Goal: Transaction & Acquisition: Purchase product/service

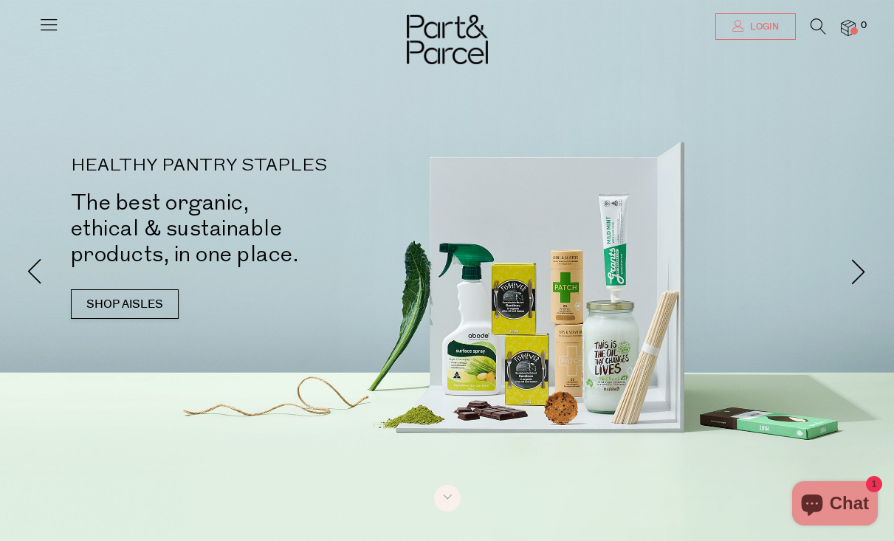
click at [736, 32] on link "Login" at bounding box center [755, 26] width 80 height 27
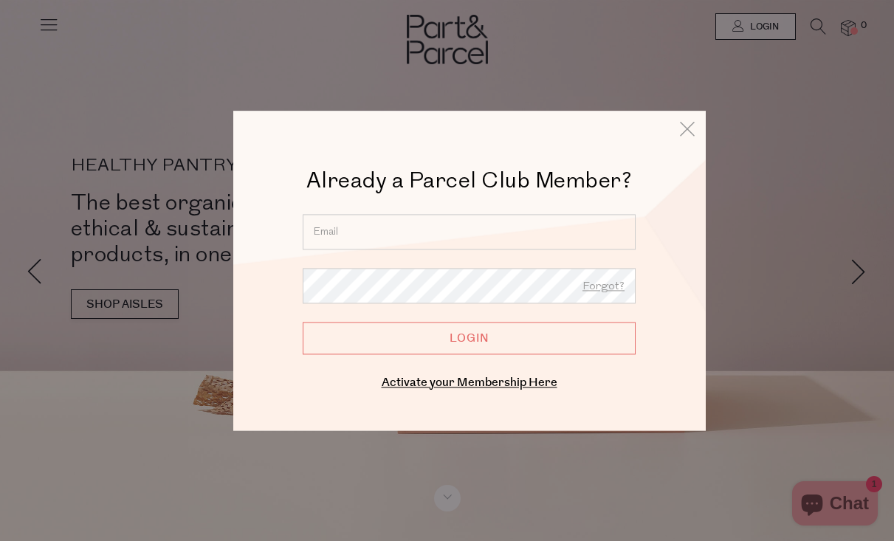
type input "andrea@mcmeekin.org"
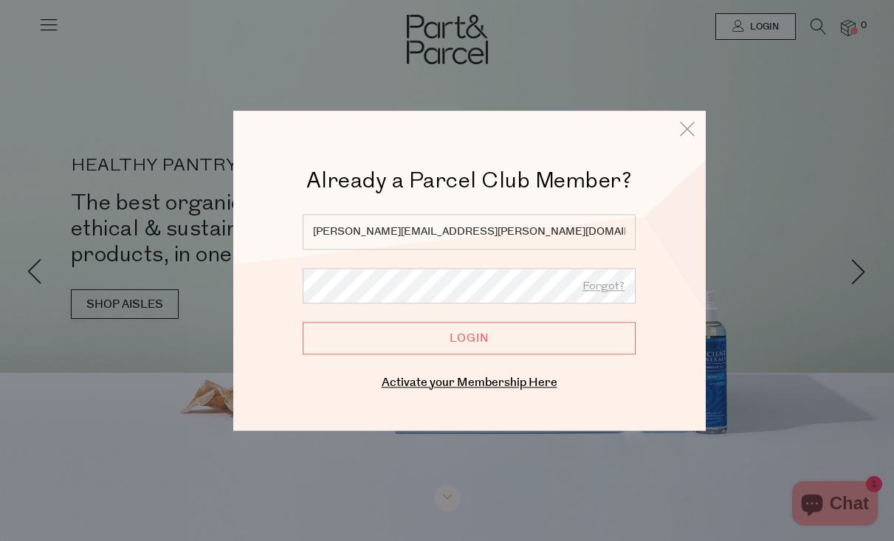
click at [464, 340] on input "Login" at bounding box center [469, 338] width 333 height 32
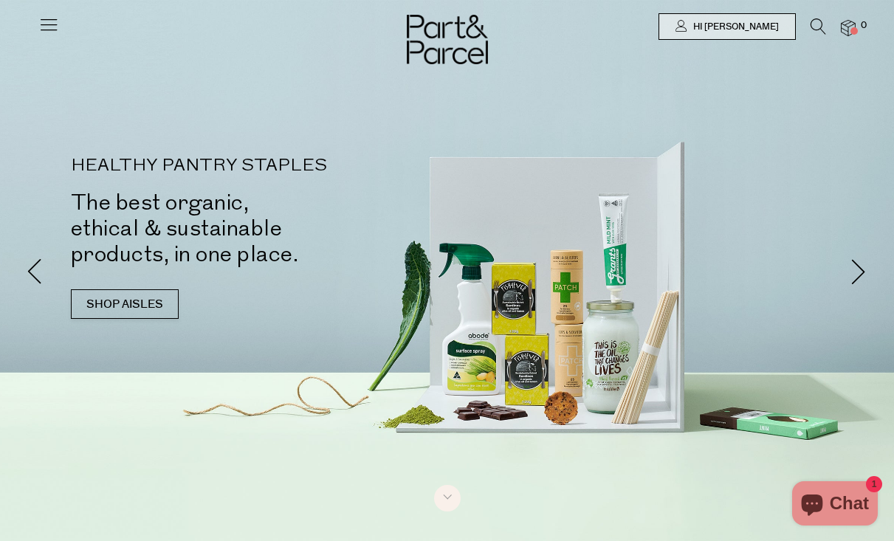
click at [54, 24] on icon at bounding box center [48, 24] width 21 height 21
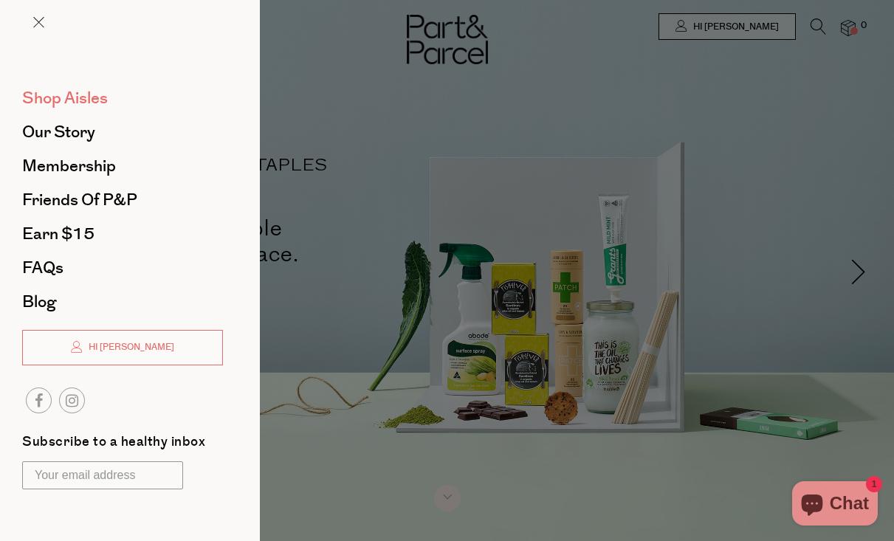
click at [55, 104] on span "Shop Aisles" at bounding box center [65, 98] width 86 height 24
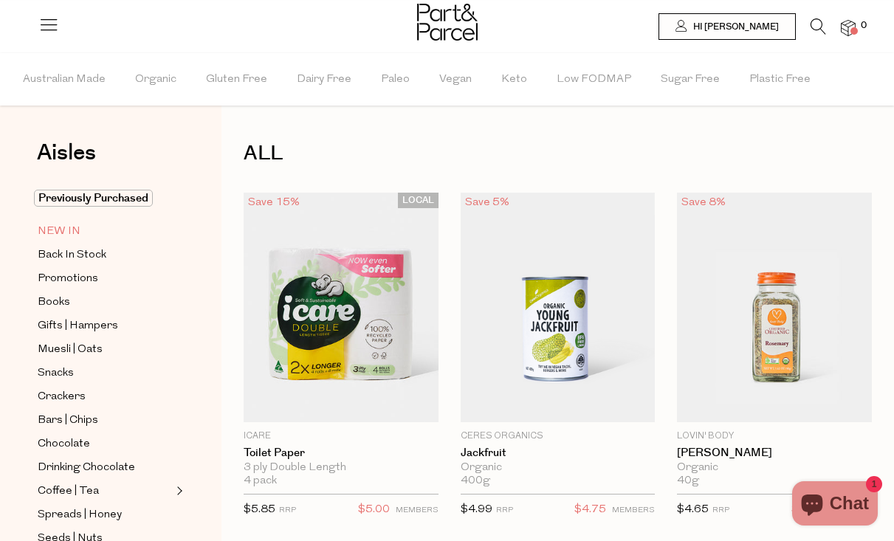
click at [74, 233] on span "NEW IN" at bounding box center [59, 232] width 43 height 18
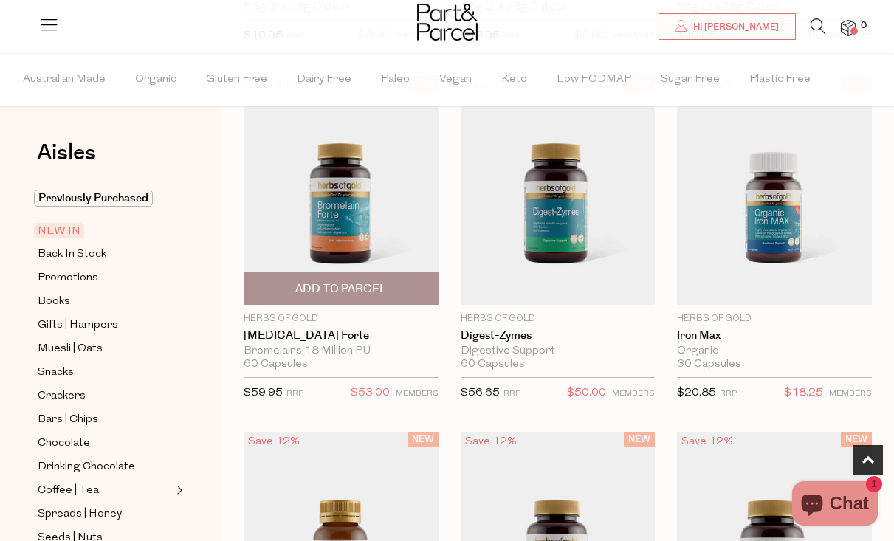
scroll to position [478, 0]
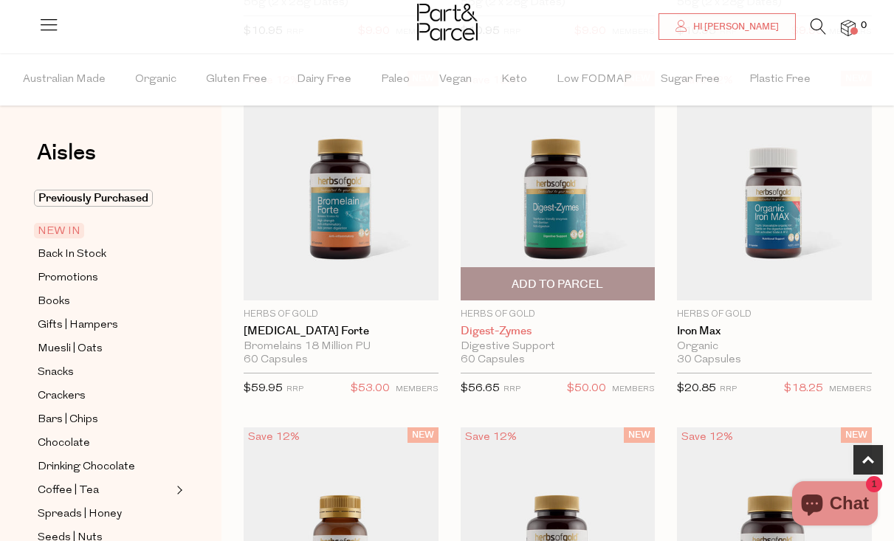
click at [519, 326] on link "Digest-Zymes" at bounding box center [558, 331] width 195 height 13
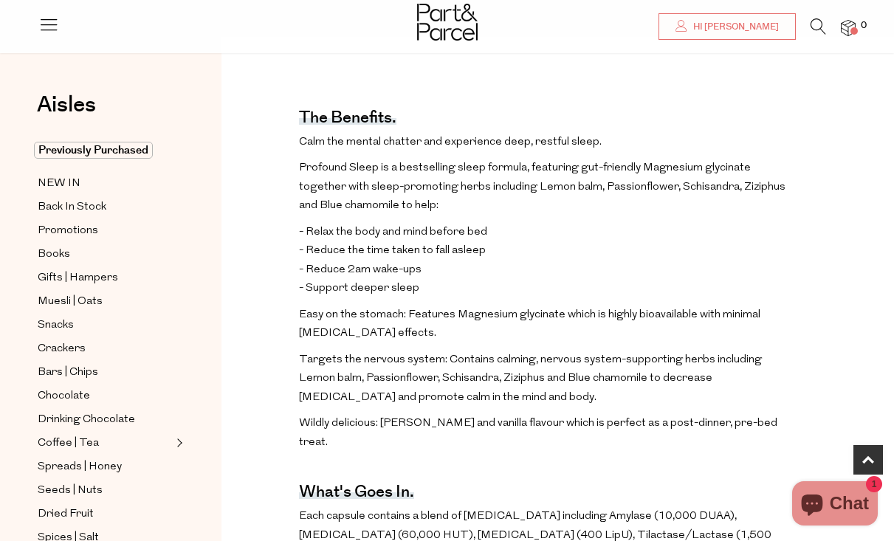
scroll to position [476, 0]
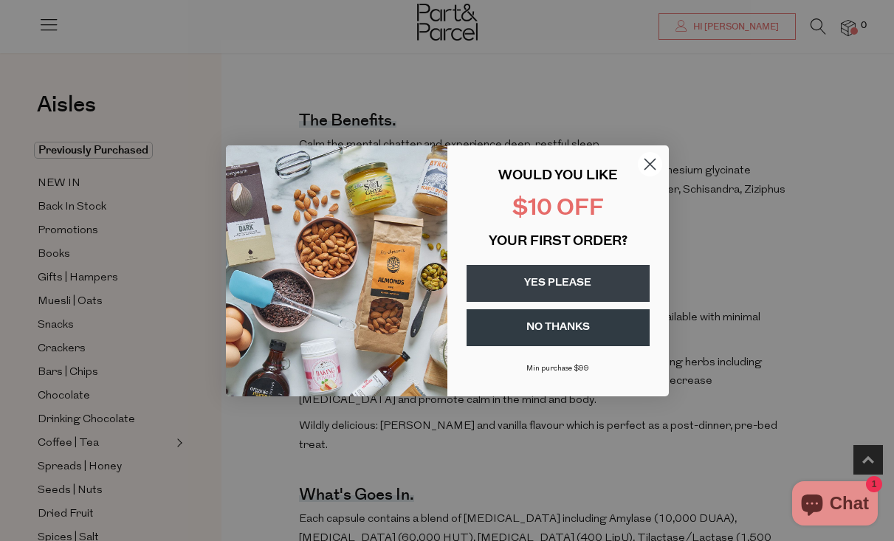
click at [649, 165] on icon "Close dialog" at bounding box center [650, 164] width 26 height 26
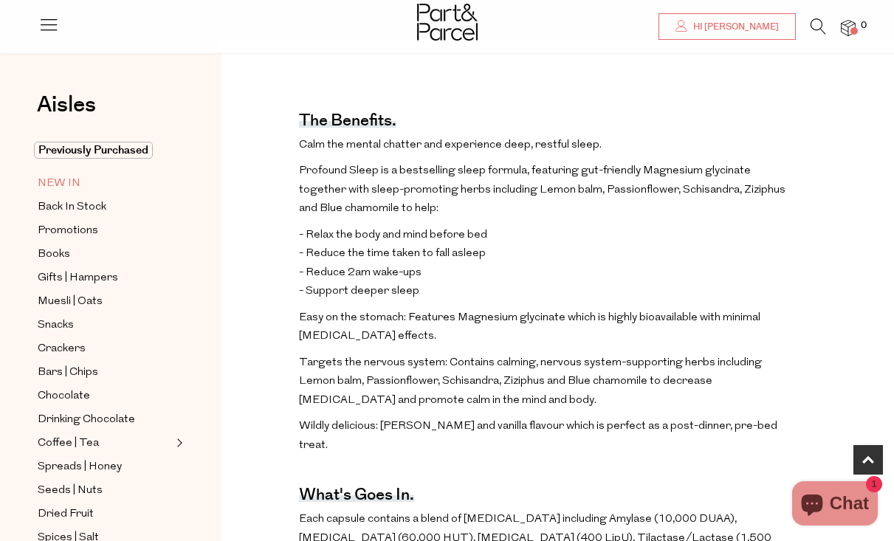
click at [63, 182] on span "NEW IN" at bounding box center [59, 184] width 43 height 18
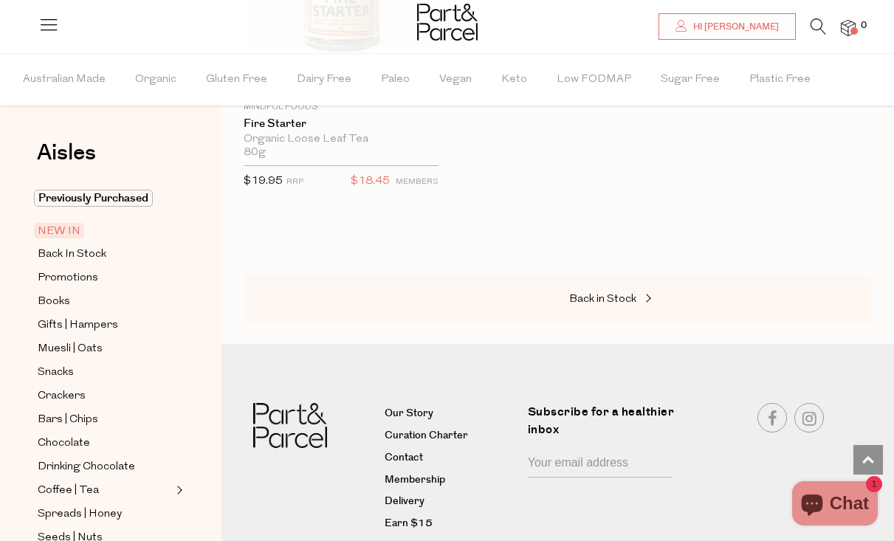
scroll to position [3183, 0]
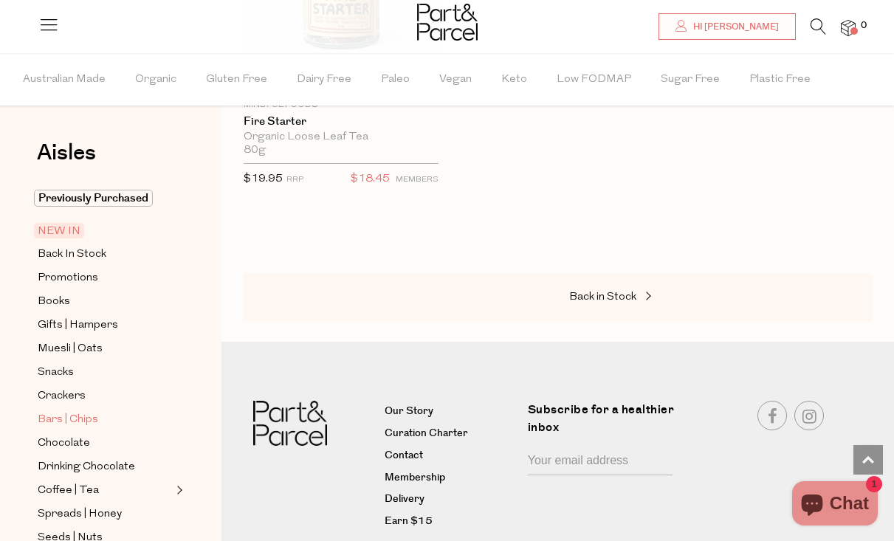
click at [75, 418] on span "Bars | Chips" at bounding box center [68, 420] width 61 height 18
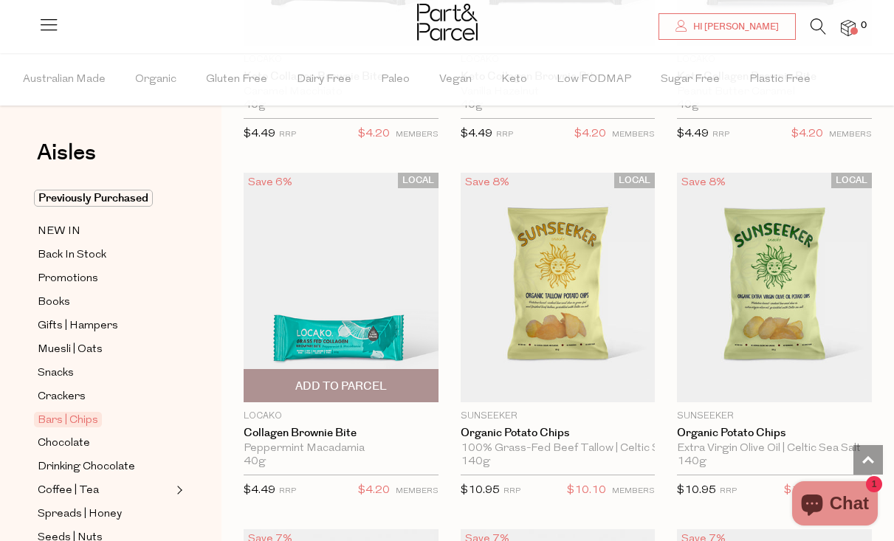
scroll to position [6440, 0]
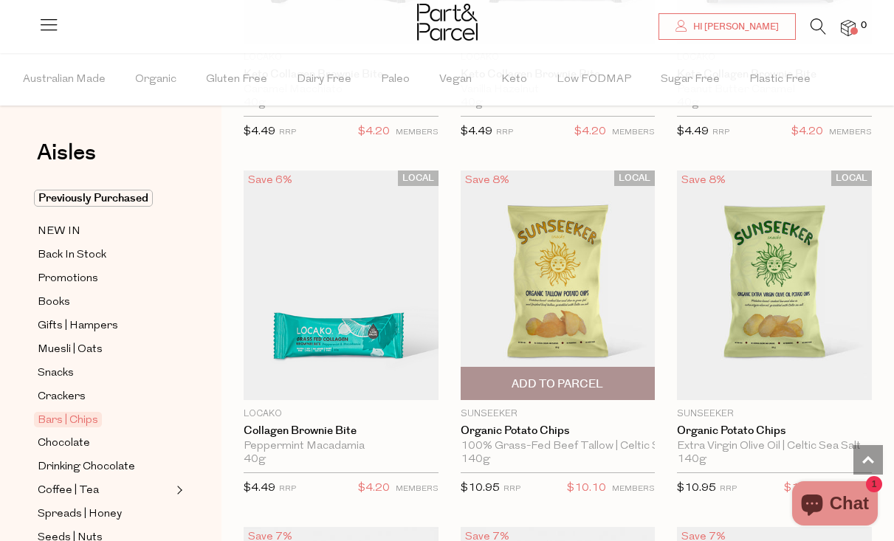
click at [541, 376] on span "Add To Parcel" at bounding box center [557, 383] width 92 height 15
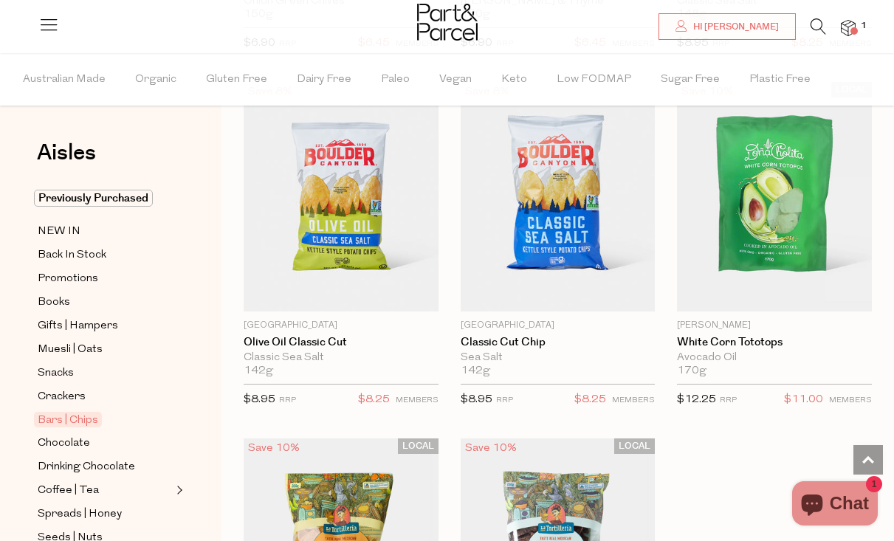
scroll to position [7955, 0]
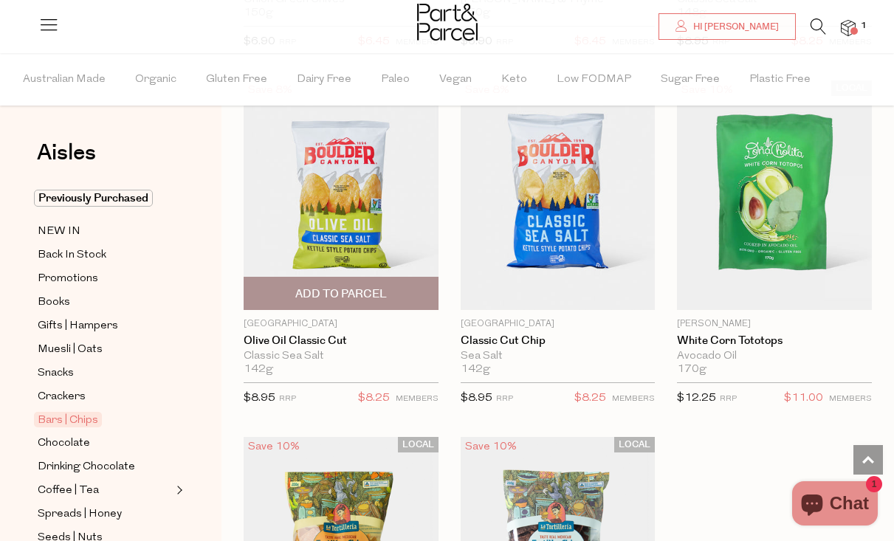
click at [340, 286] on span "Add To Parcel" at bounding box center [341, 293] width 92 height 15
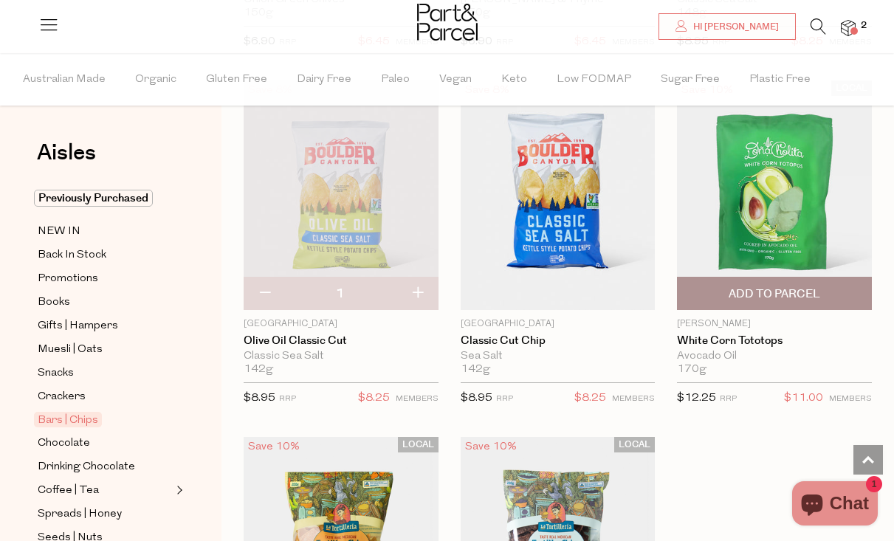
click at [765, 286] on span "Add To Parcel" at bounding box center [774, 293] width 92 height 15
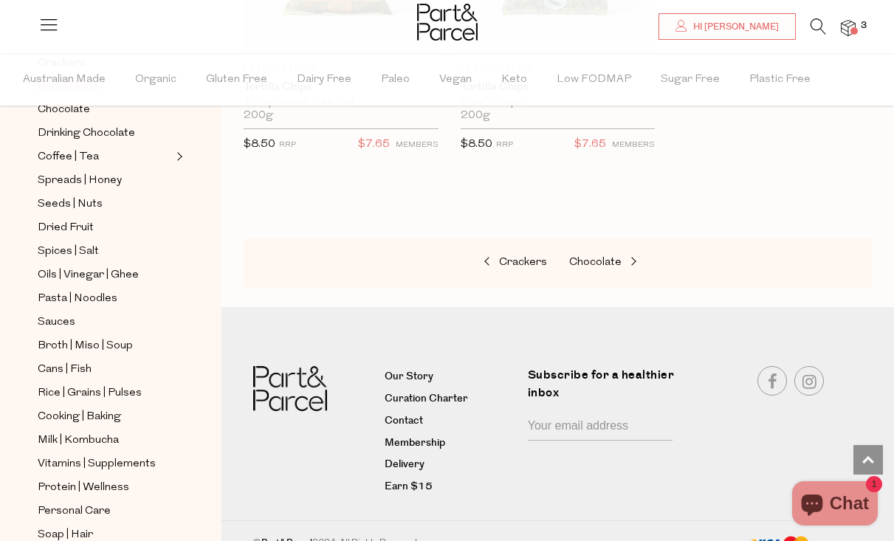
scroll to position [337, 0]
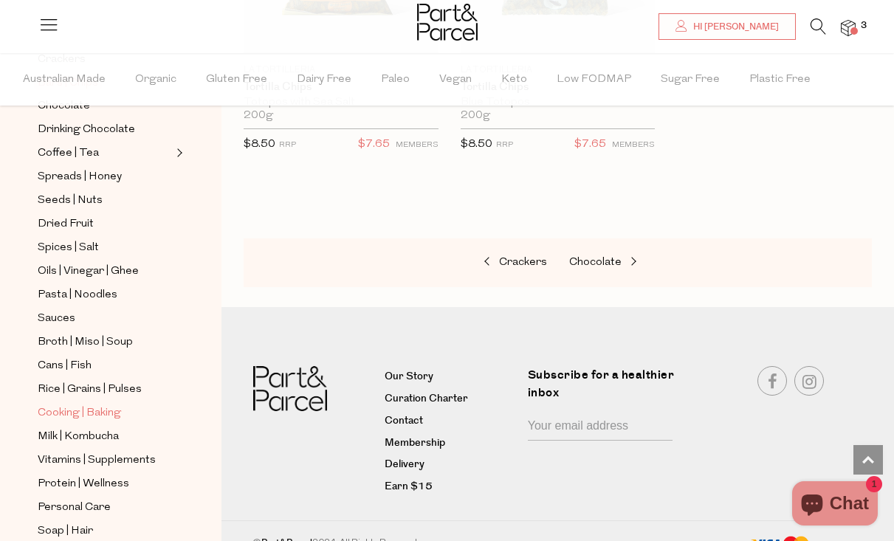
click at [97, 416] on span "Cooking | Baking" at bounding box center [79, 413] width 83 height 18
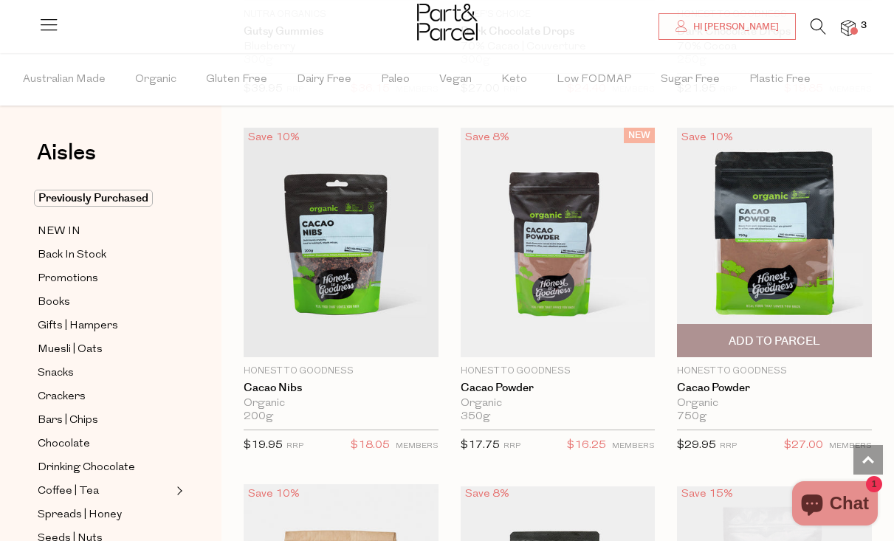
scroll to position [2919, 0]
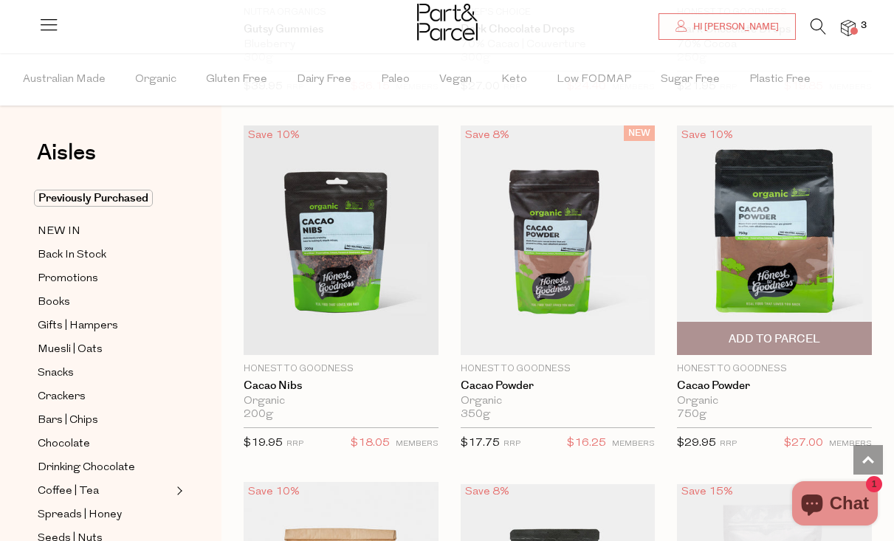
click at [726, 342] on span "Add To Parcel" at bounding box center [774, 339] width 186 height 32
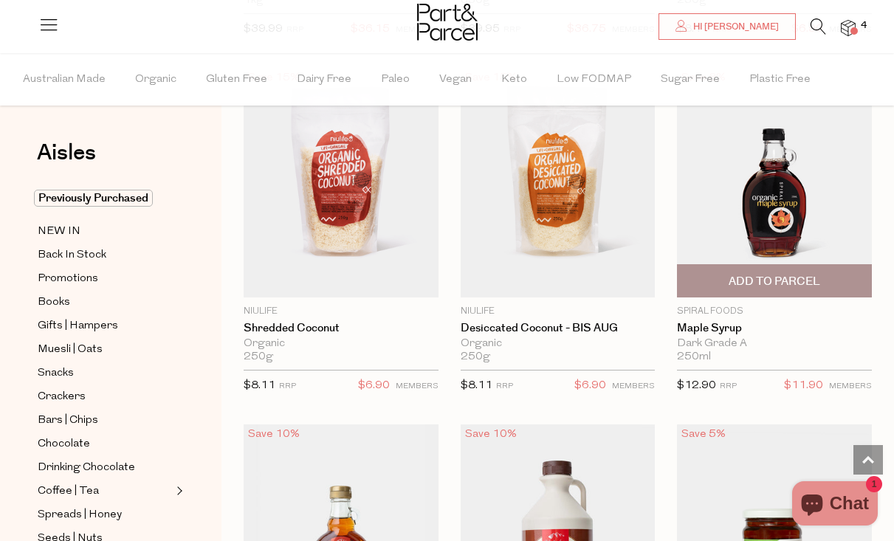
scroll to position [3694, 0]
click at [745, 273] on span "Add To Parcel" at bounding box center [774, 280] width 92 height 15
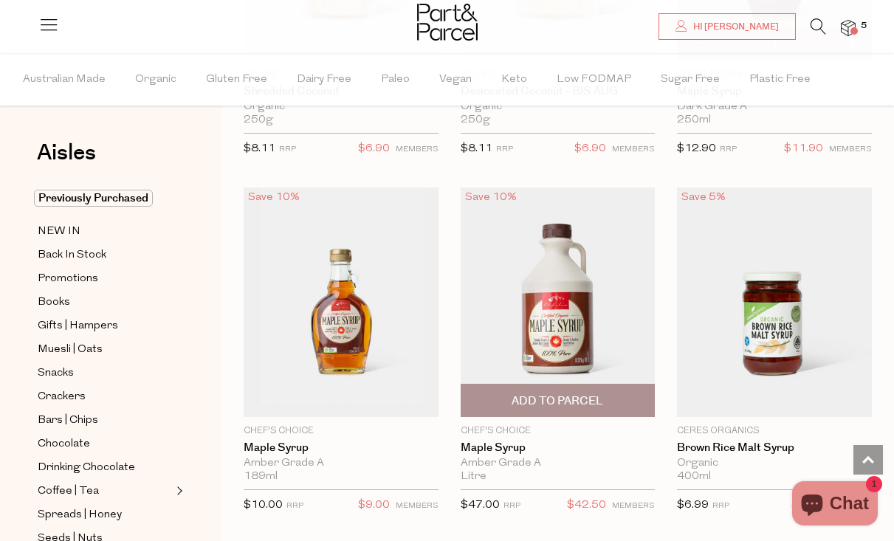
scroll to position [3929, 0]
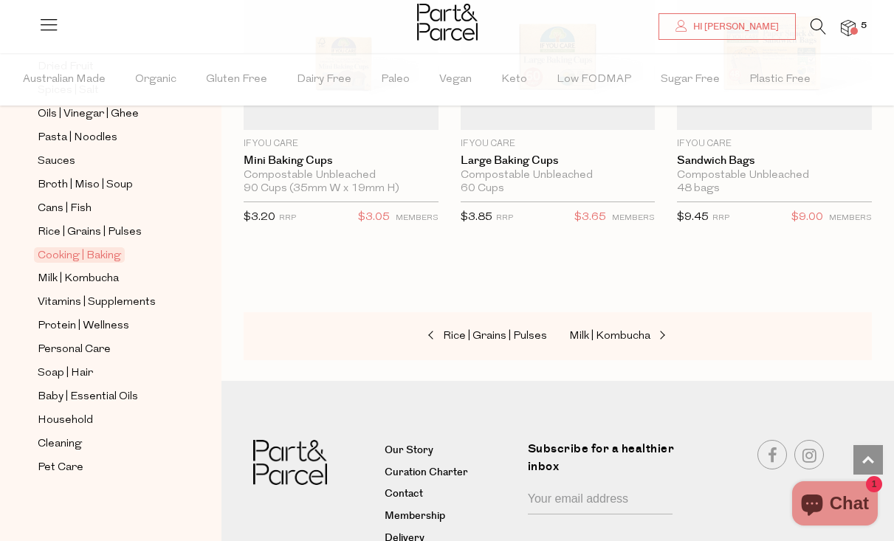
scroll to position [495, 0]
click at [72, 348] on span "Personal Care" at bounding box center [74, 350] width 73 height 18
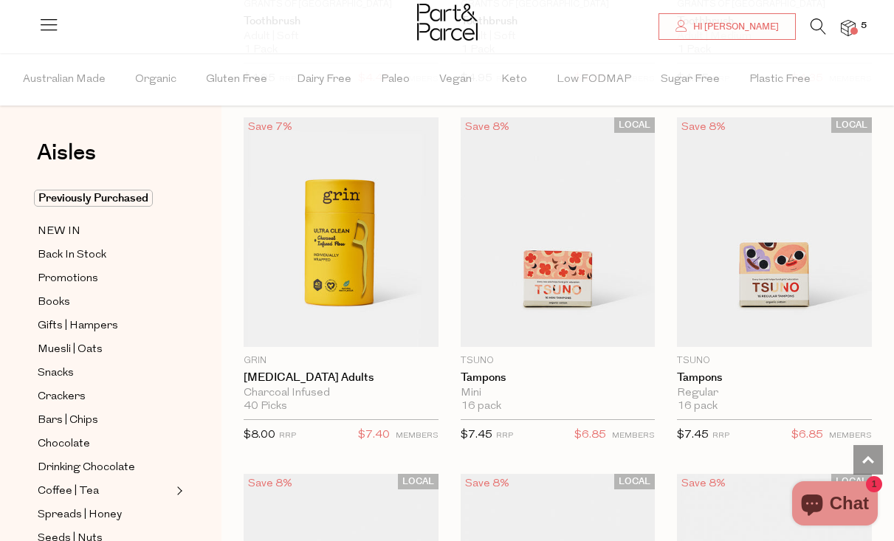
scroll to position [3985, 0]
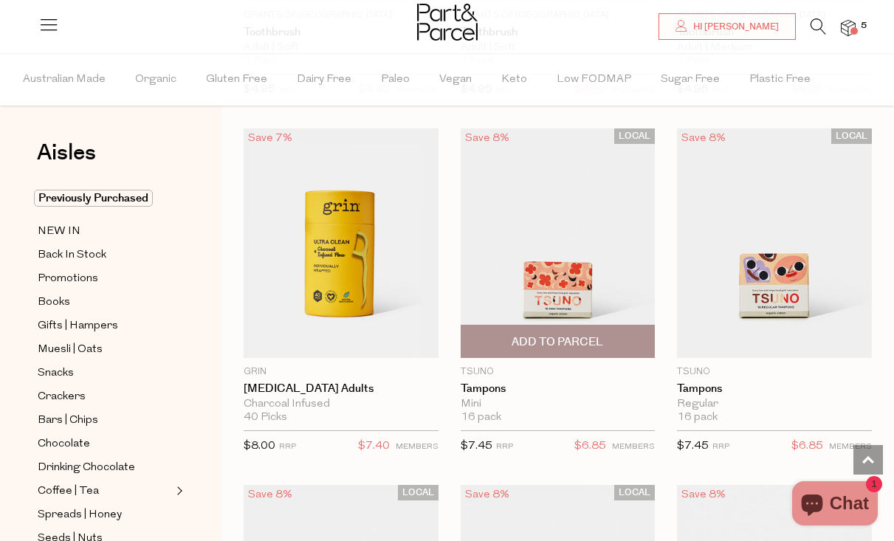
click at [542, 338] on span "Add To Parcel" at bounding box center [557, 341] width 92 height 15
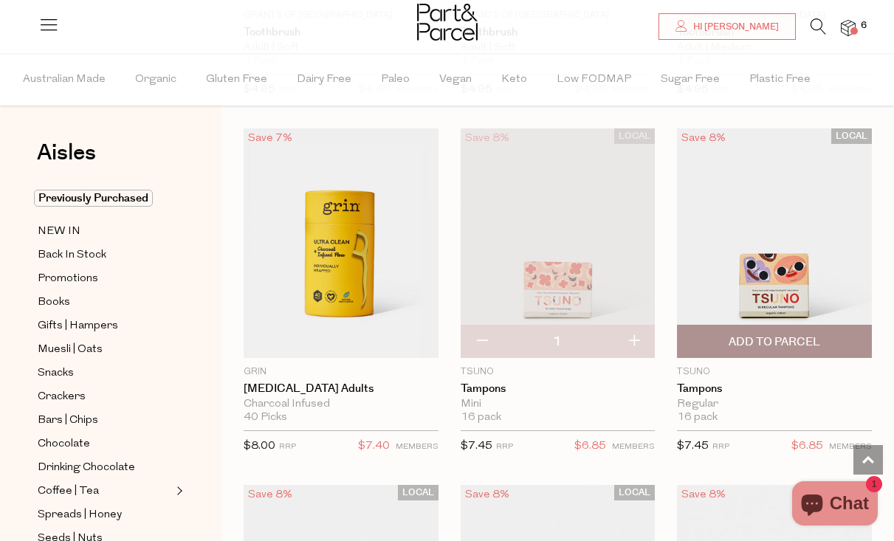
click at [726, 325] on span "Add To Parcel" at bounding box center [774, 341] width 186 height 32
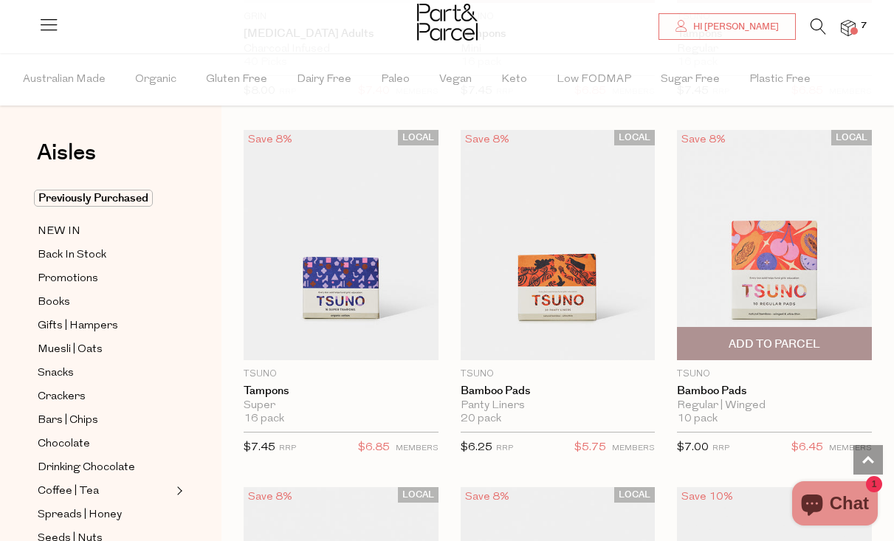
scroll to position [4340, 0]
click at [724, 331] on span "Add To Parcel" at bounding box center [774, 344] width 186 height 32
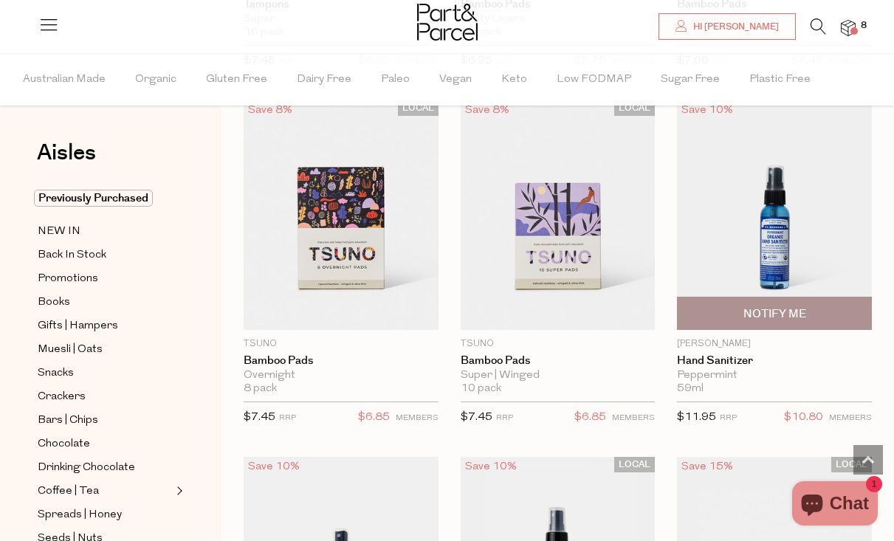
scroll to position [4782, 1]
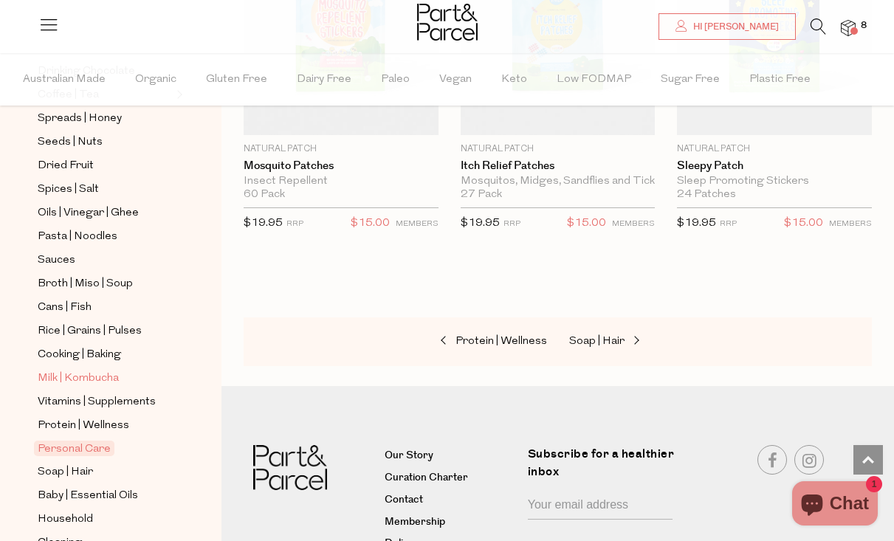
scroll to position [383, 0]
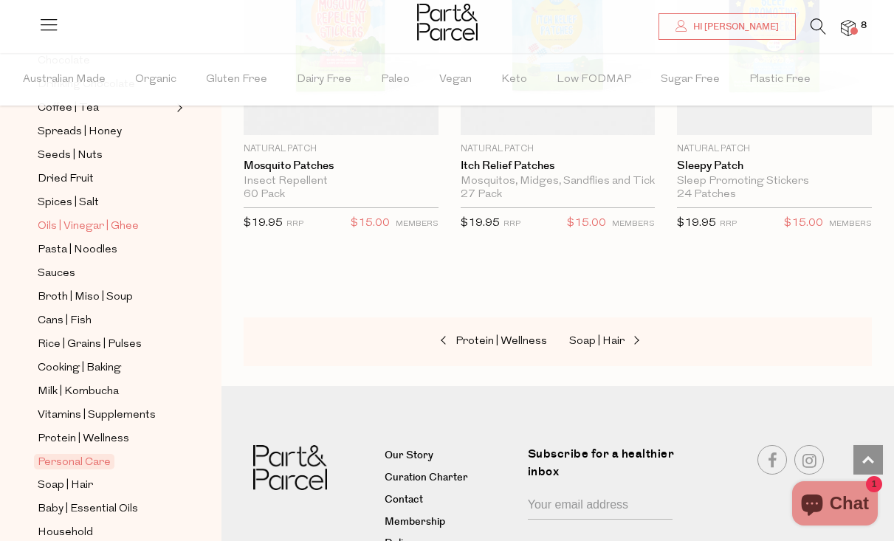
click at [86, 226] on span "Oils | Vinegar | Ghee" at bounding box center [88, 227] width 101 height 18
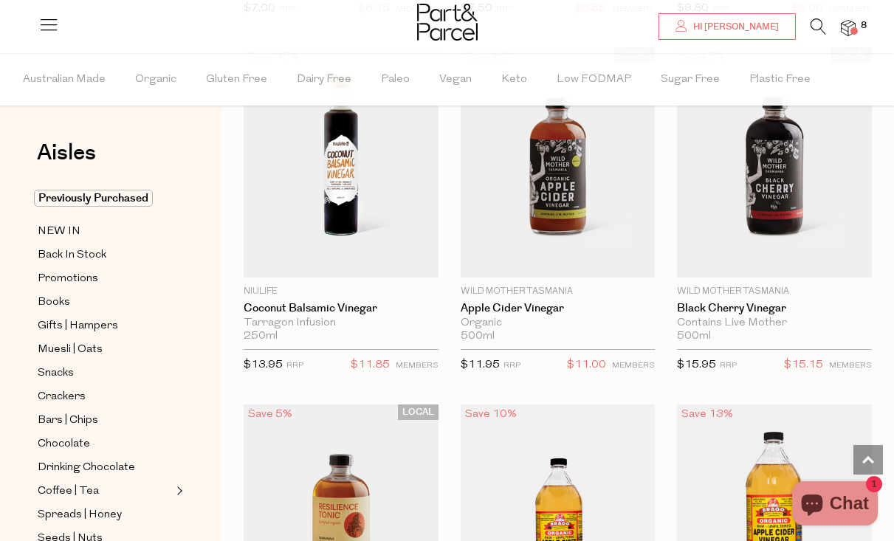
scroll to position [4422, 0]
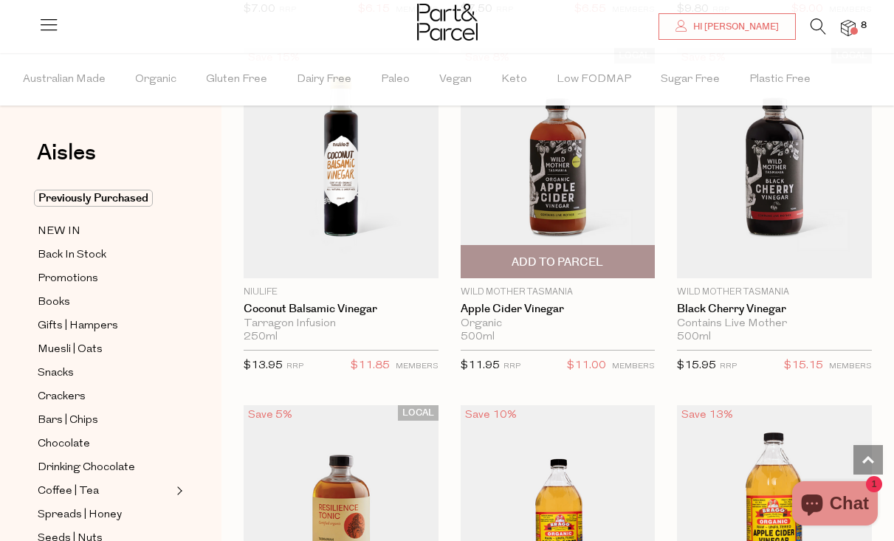
click at [545, 255] on span "Add To Parcel" at bounding box center [557, 262] width 92 height 15
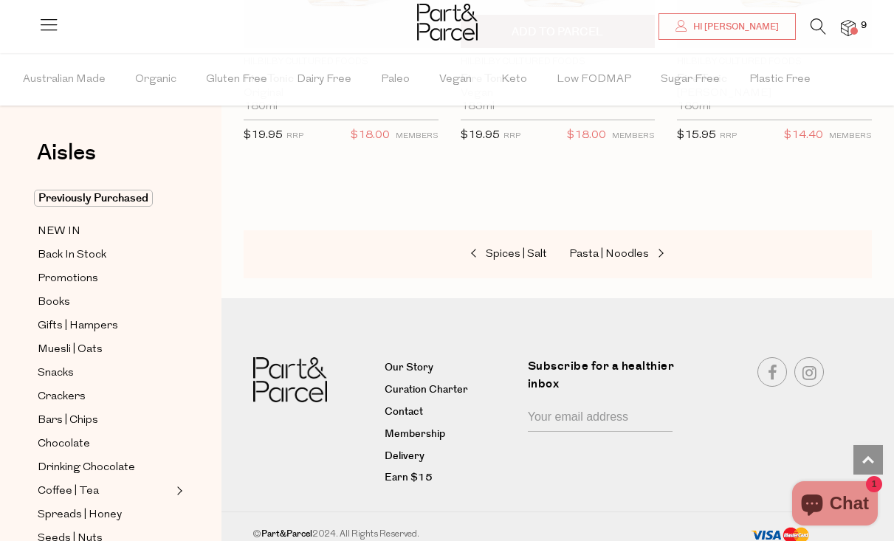
scroll to position [5364, 0]
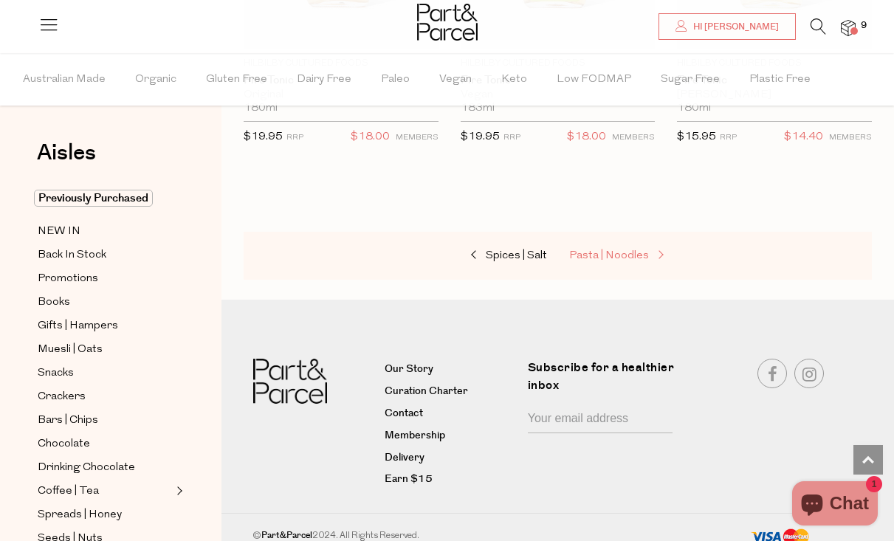
click at [596, 250] on span "Pasta | Noodles" at bounding box center [609, 255] width 80 height 11
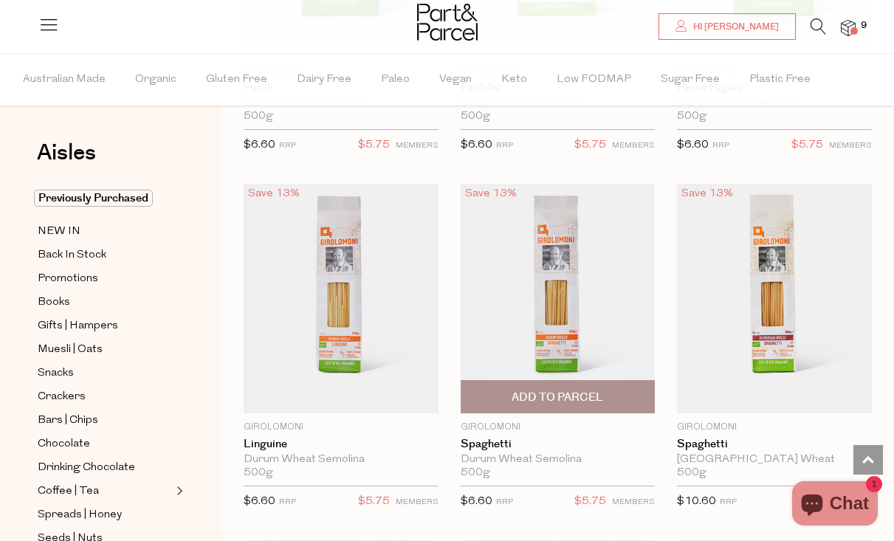
scroll to position [3216, 0]
click at [492, 403] on span "Add To Parcel" at bounding box center [558, 398] width 186 height 32
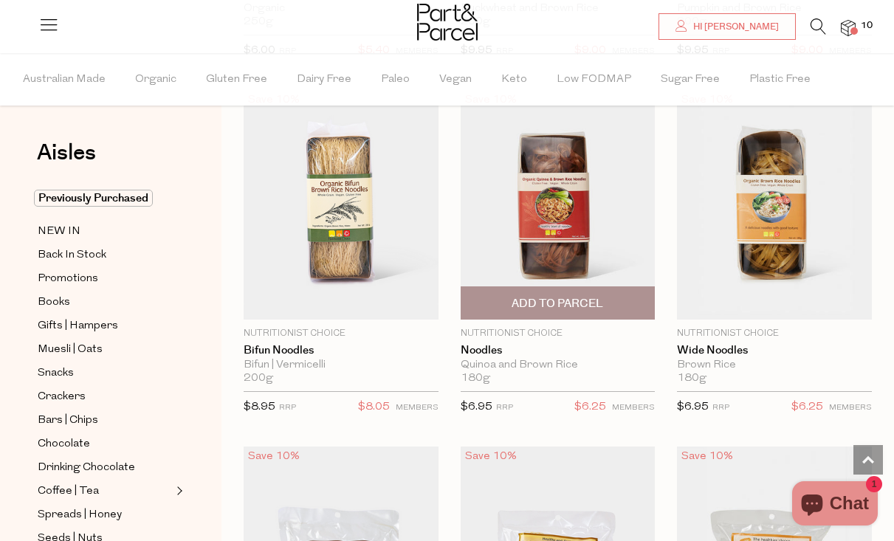
scroll to position [5096, 0]
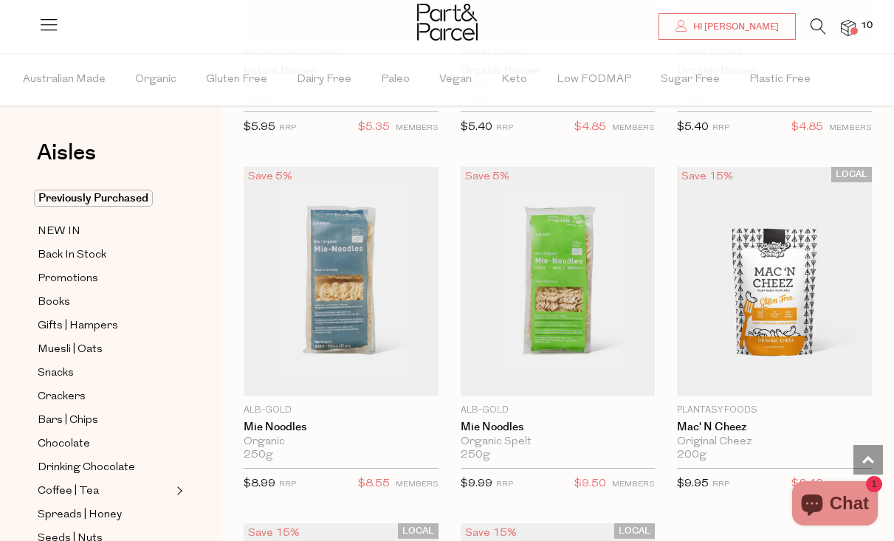
scroll to position [6095, 0]
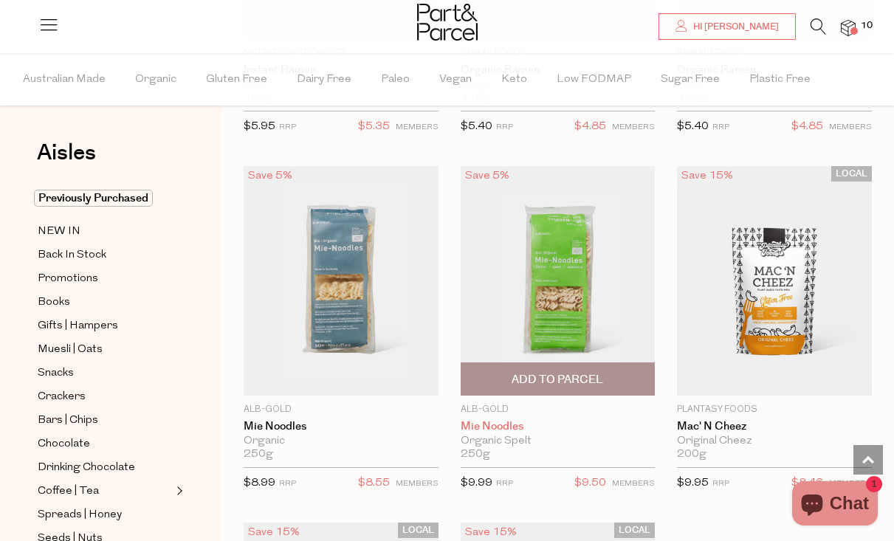
click at [492, 420] on link "Mie Noodles" at bounding box center [558, 426] width 195 height 13
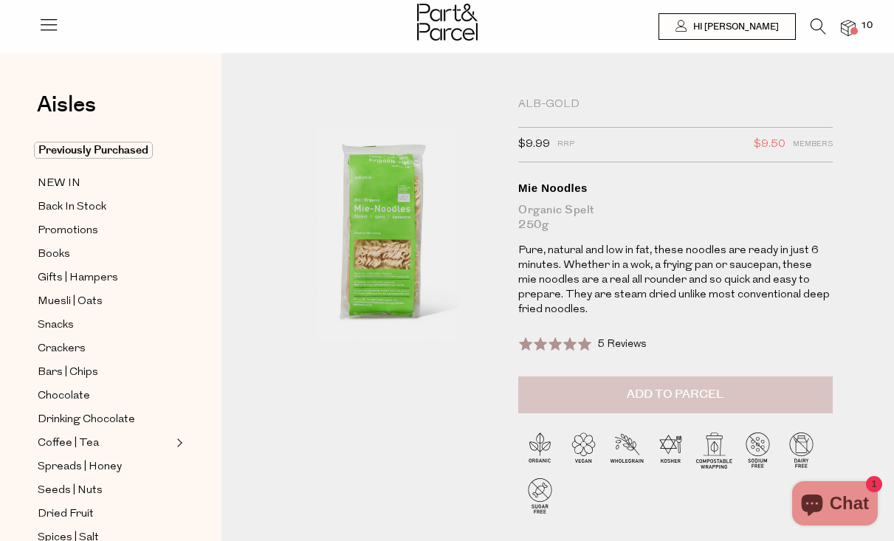
click at [669, 402] on span "Add to Parcel" at bounding box center [675, 394] width 97 height 17
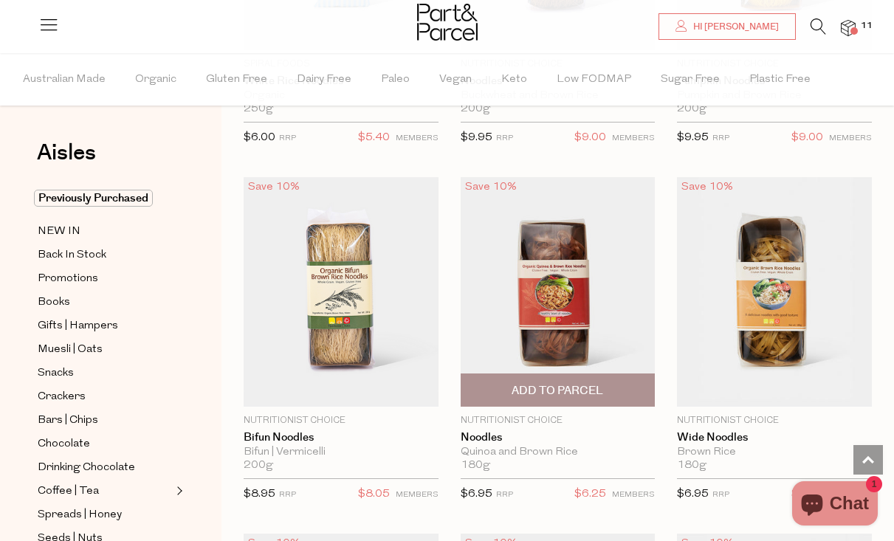
scroll to position [5006, 0]
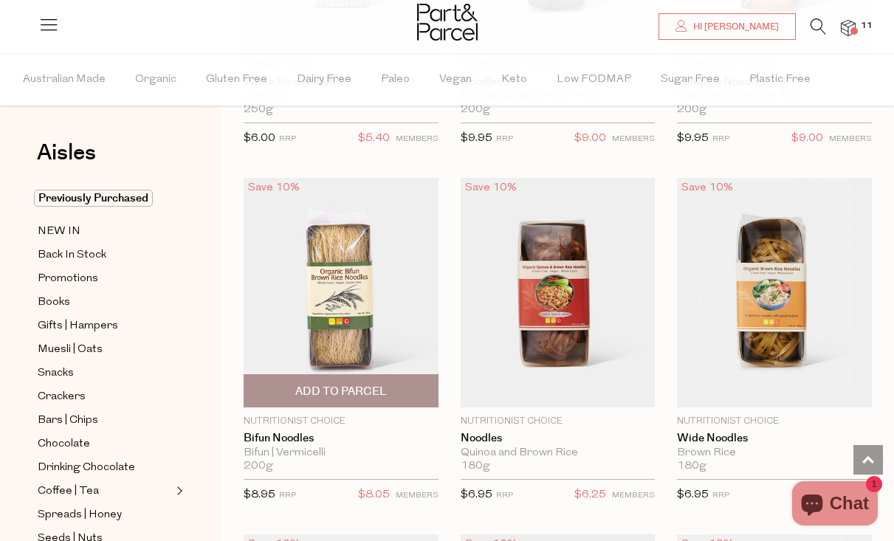
click at [300, 384] on span "Add To Parcel" at bounding box center [341, 391] width 92 height 15
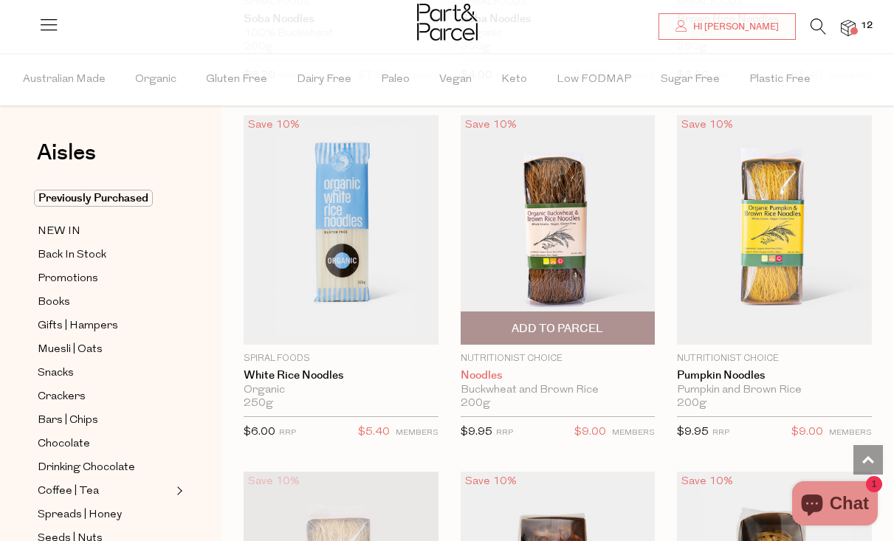
scroll to position [4716, 0]
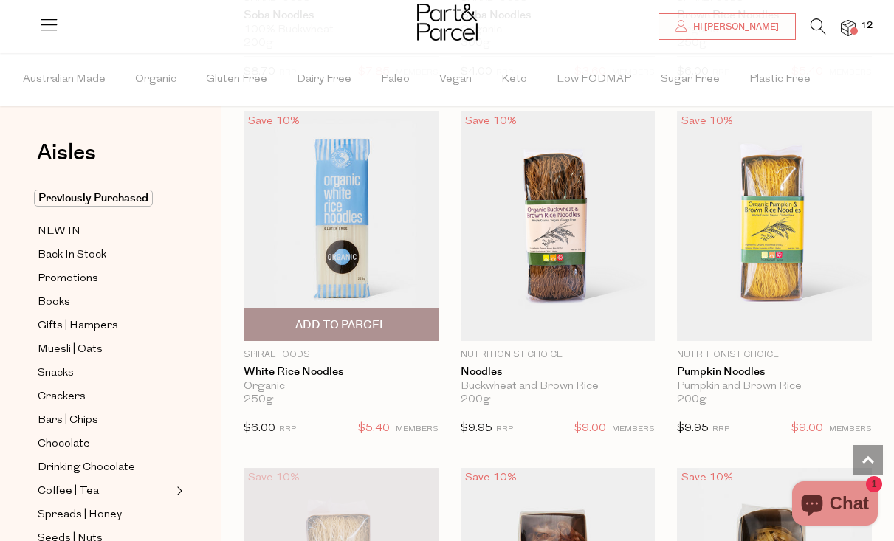
click at [330, 319] on span "Add To Parcel" at bounding box center [341, 324] width 92 height 15
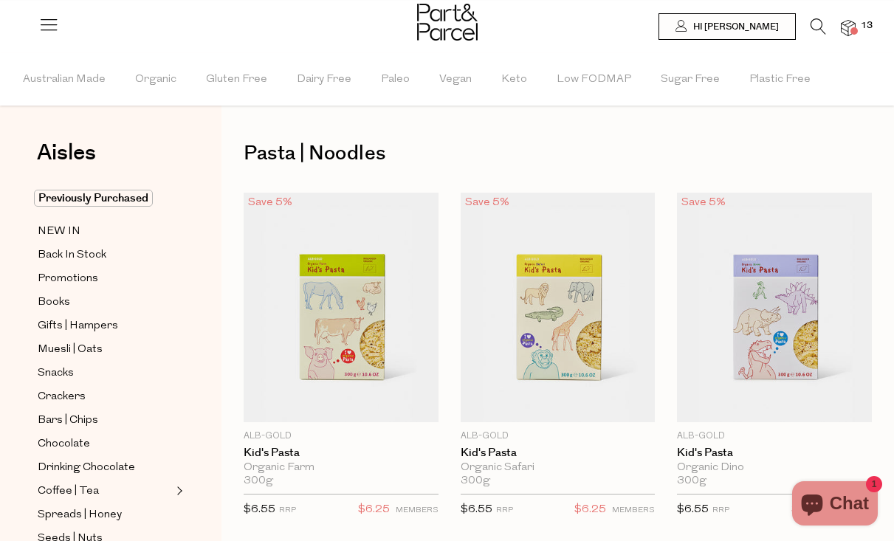
scroll to position [0, 0]
click at [83, 202] on span "Previously Purchased" at bounding box center [93, 198] width 119 height 17
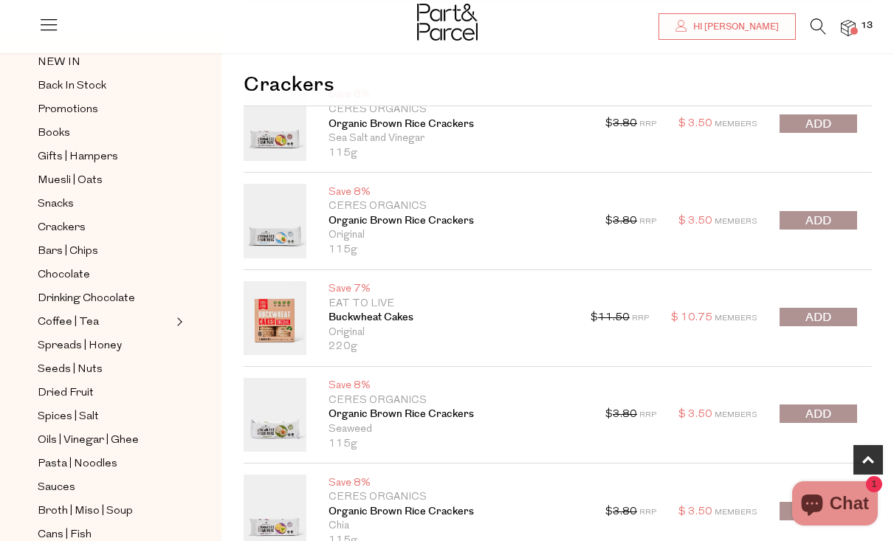
scroll to position [697, 0]
click at [798, 121] on button "submit" at bounding box center [817, 123] width 77 height 18
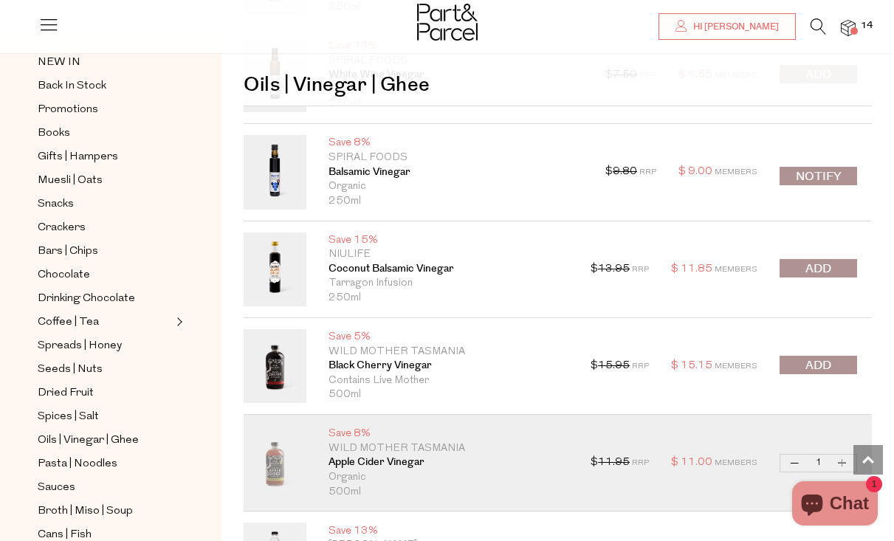
scroll to position [3633, 0]
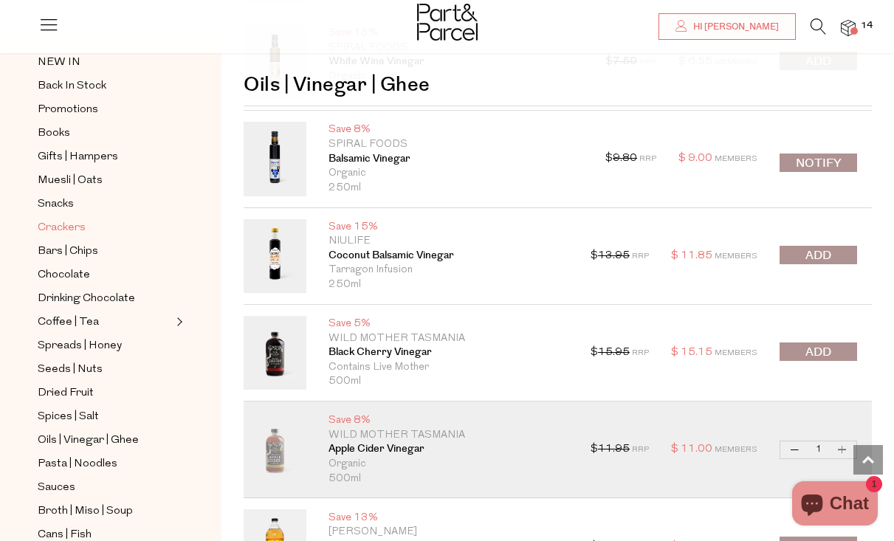
click at [86, 224] on link "Crackers" at bounding box center [105, 227] width 134 height 18
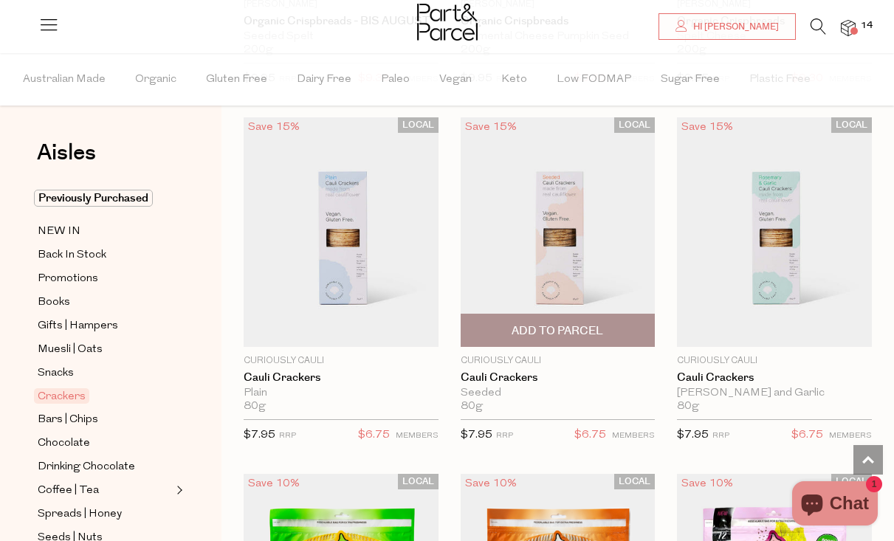
scroll to position [3641, 0]
click at [560, 325] on span "Add To Parcel" at bounding box center [557, 330] width 92 height 15
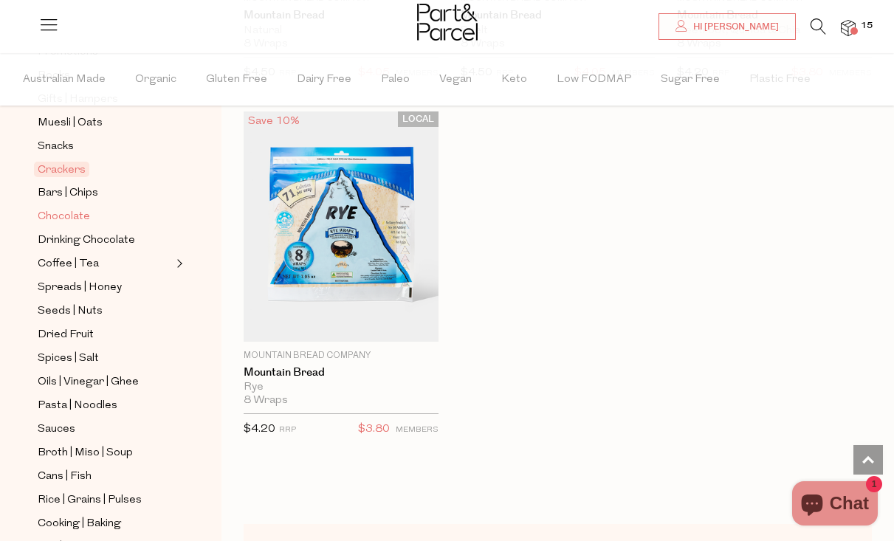
scroll to position [230, 0]
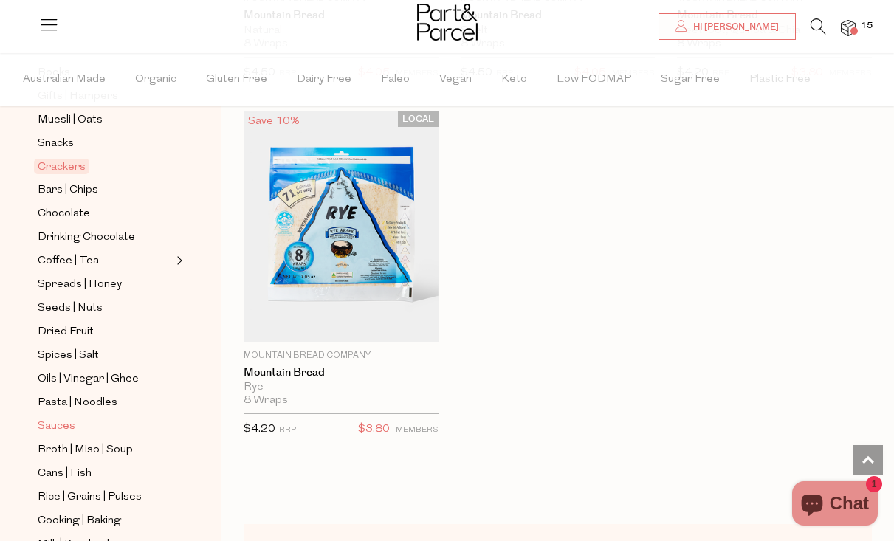
click at [61, 421] on span "Sauces" at bounding box center [57, 427] width 38 height 18
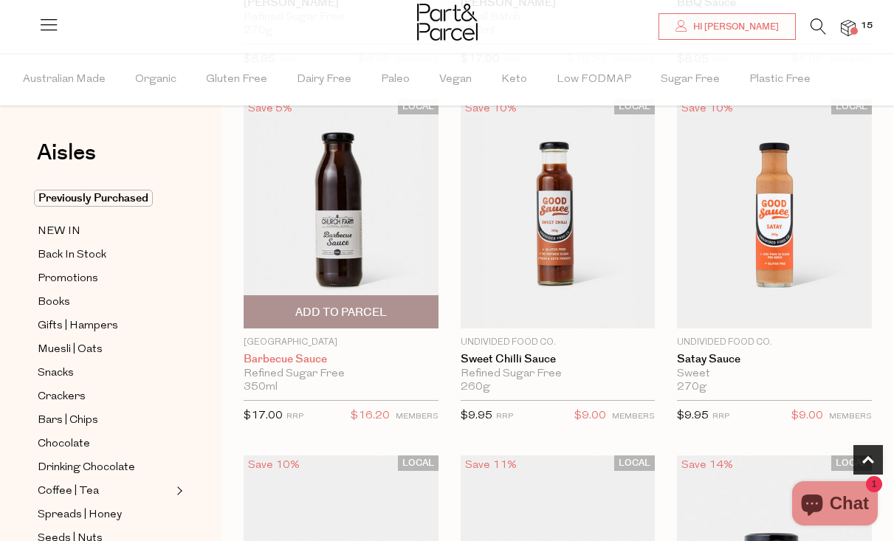
scroll to position [452, 0]
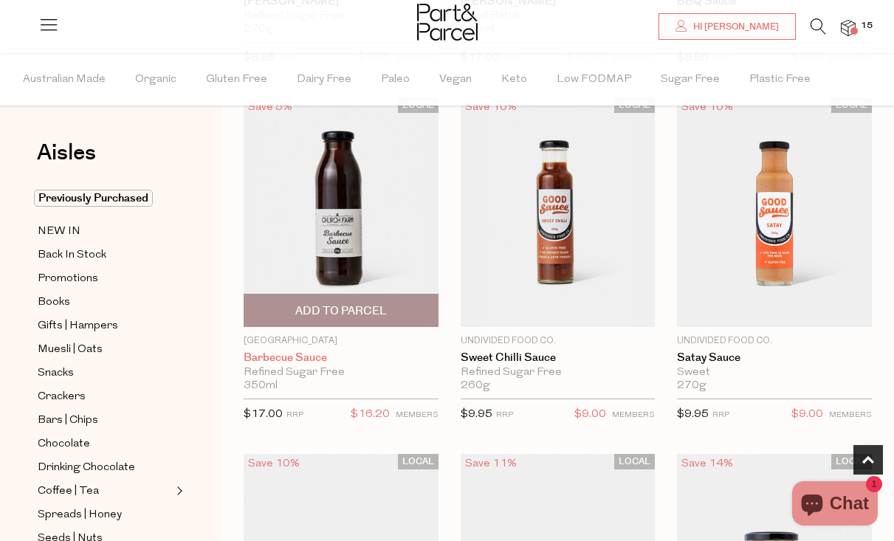
click at [303, 359] on link "Barbecue Sauce" at bounding box center [341, 357] width 195 height 13
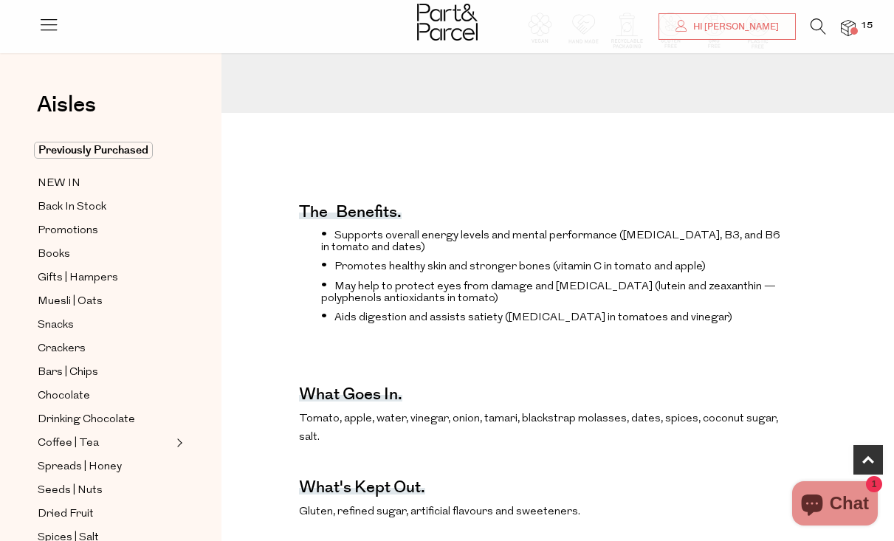
scroll to position [372, 0]
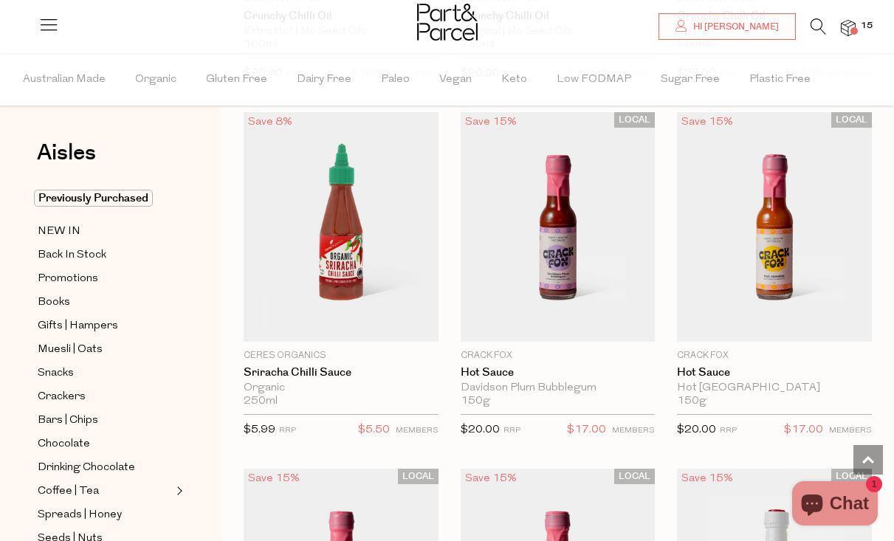
scroll to position [3290, 0]
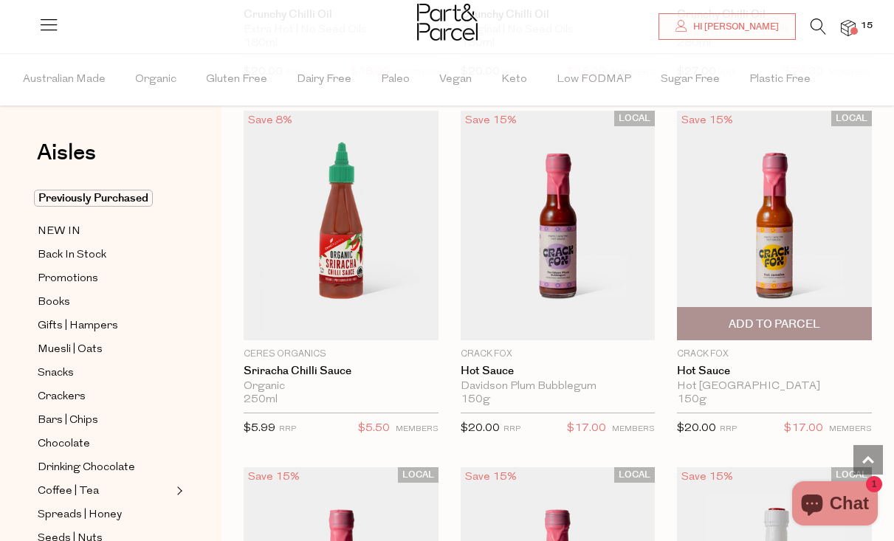
click at [727, 308] on span "Add To Parcel" at bounding box center [774, 324] width 186 height 32
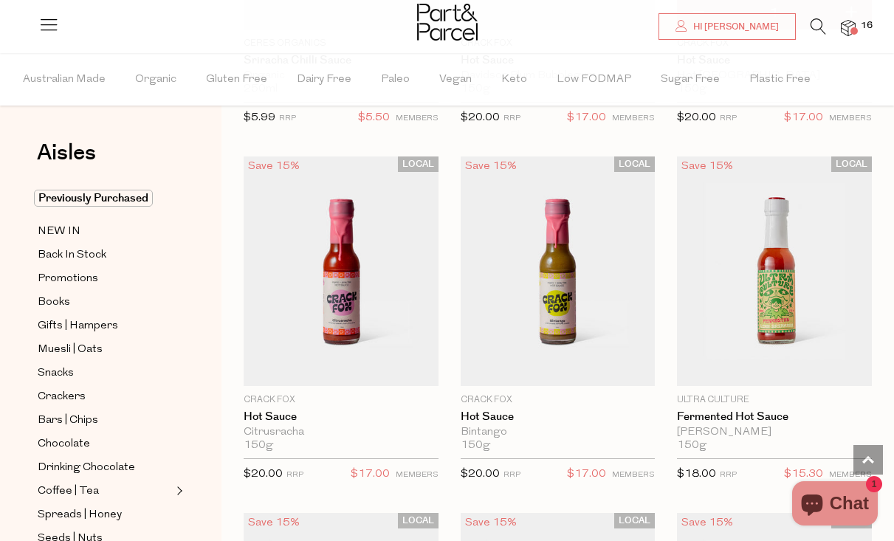
scroll to position [3605, 0]
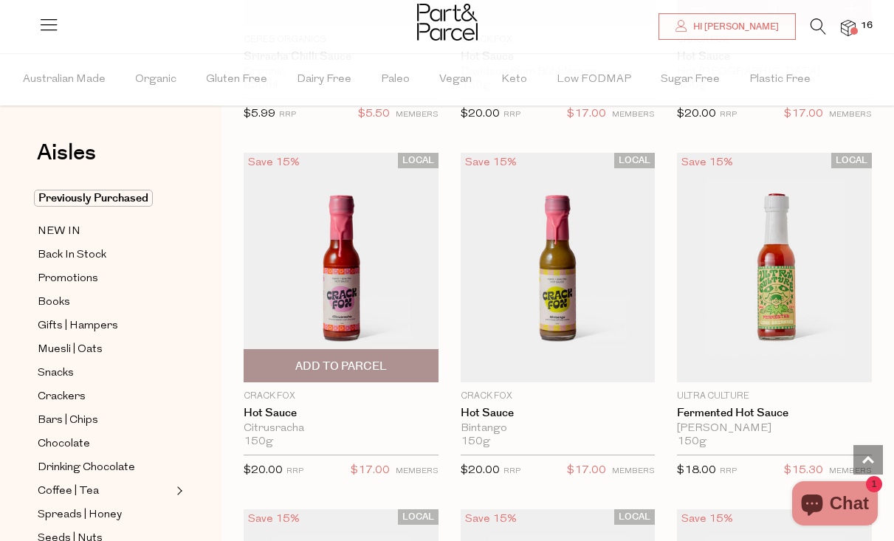
click at [314, 363] on span "Add To Parcel" at bounding box center [341, 366] width 92 height 15
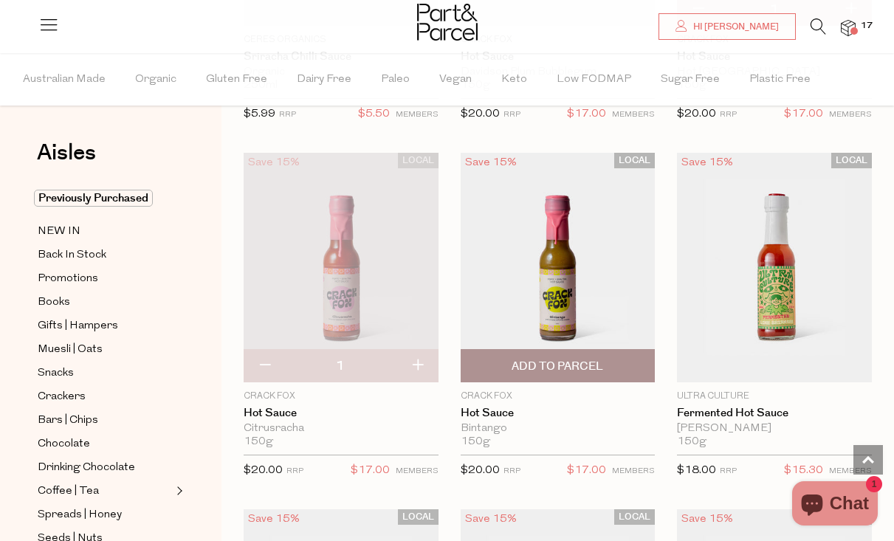
click at [573, 283] on img at bounding box center [558, 268] width 195 height 230
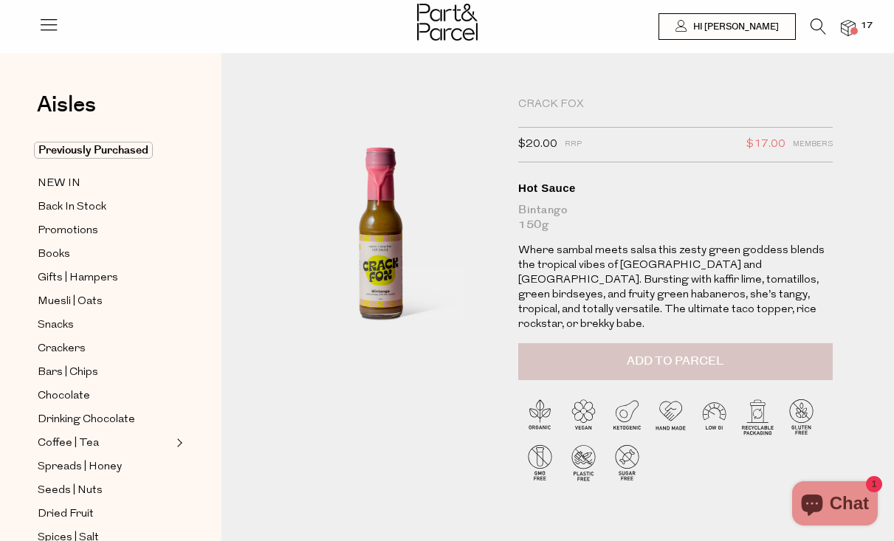
click at [618, 343] on button "Add to Parcel" at bounding box center [675, 361] width 314 height 37
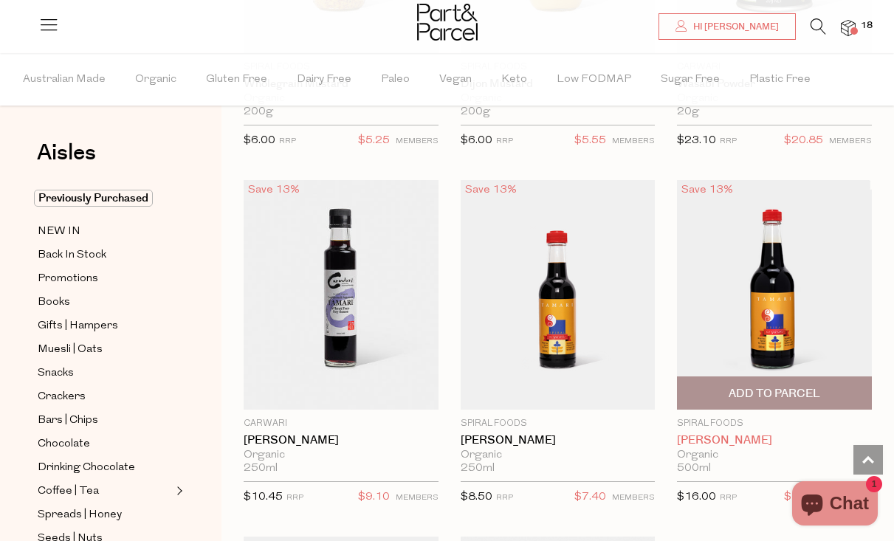
scroll to position [5372, 0]
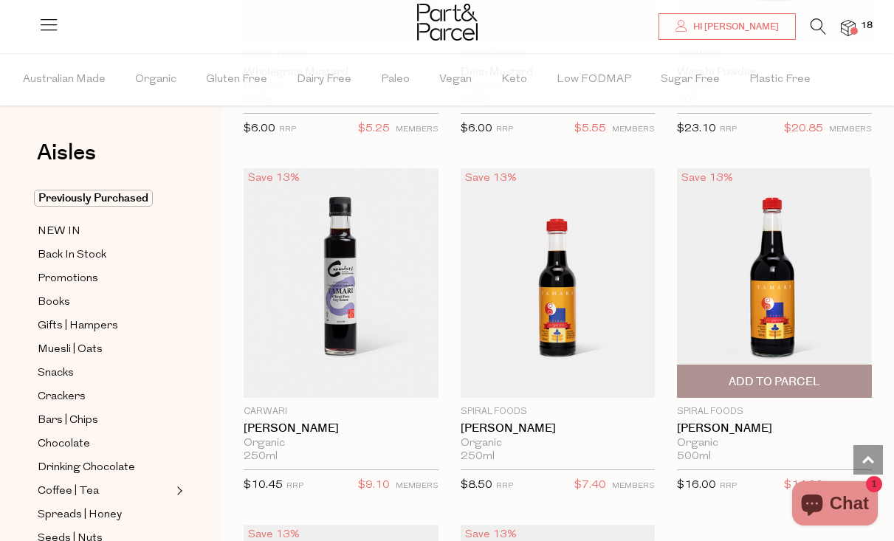
click at [719, 377] on span "Add To Parcel" at bounding box center [774, 381] width 186 height 32
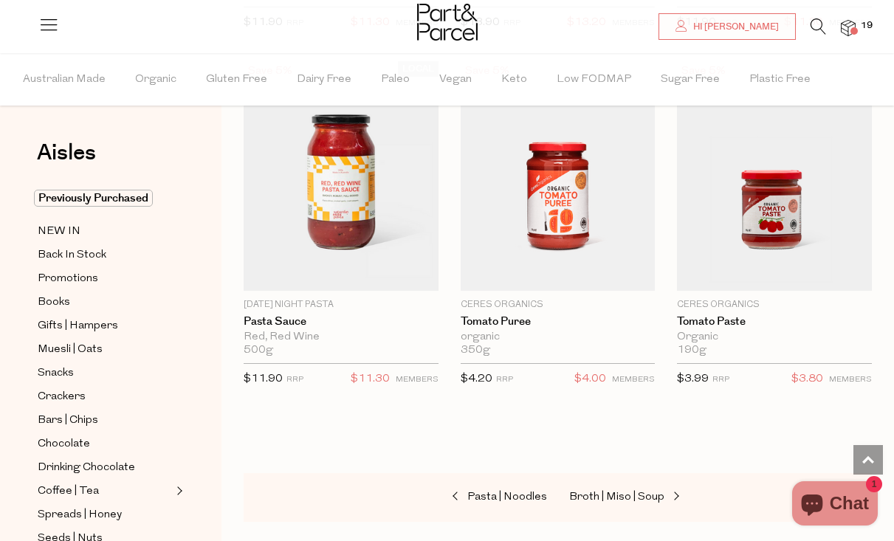
scroll to position [7625, 0]
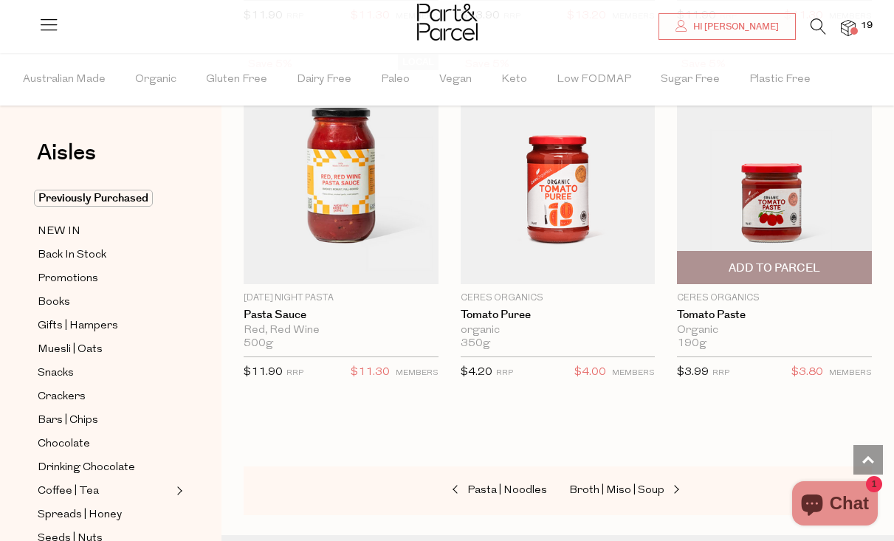
click at [725, 254] on span "Add To Parcel" at bounding box center [774, 268] width 186 height 32
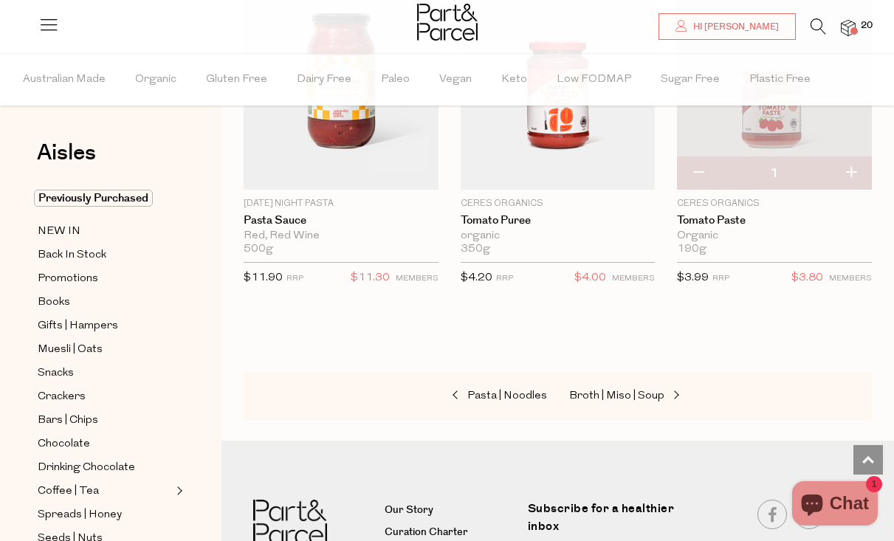
scroll to position [0, 0]
click at [85, 257] on span "Back In Stock" at bounding box center [72, 256] width 69 height 18
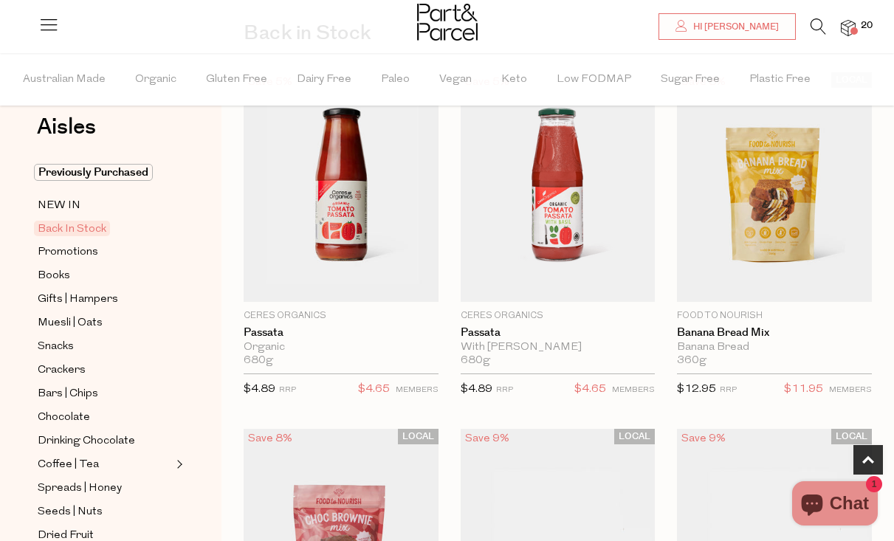
scroll to position [108, 0]
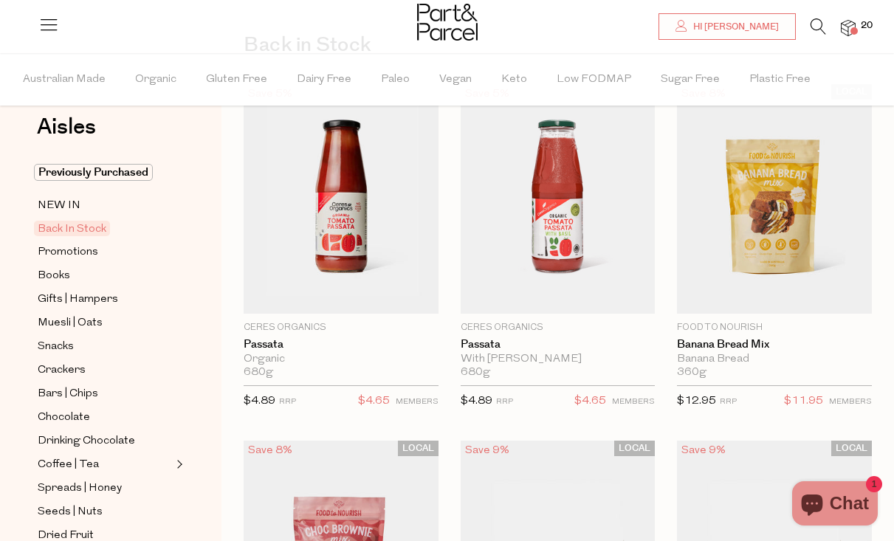
click at [815, 28] on icon at bounding box center [817, 26] width 15 height 16
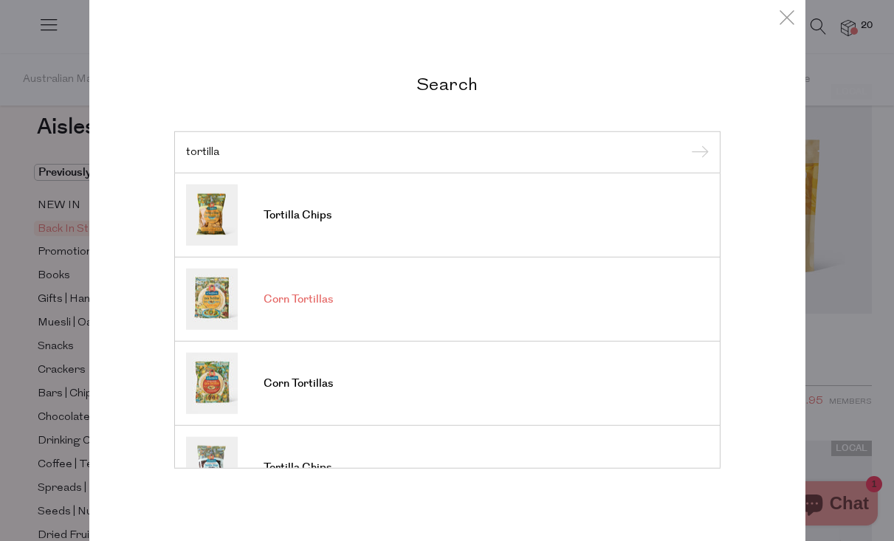
type input "tortilla"
click at [297, 302] on span "Corn Tortillas" at bounding box center [297, 299] width 69 height 15
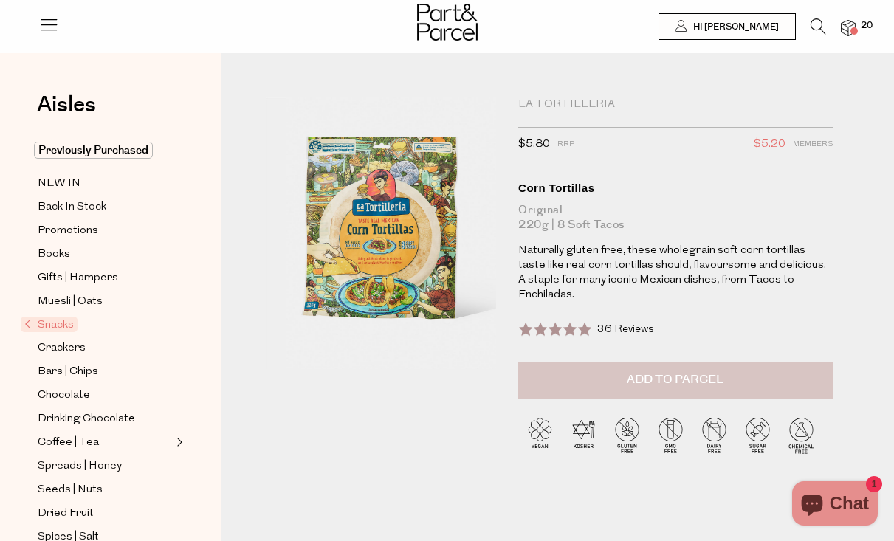
click at [621, 378] on button "Add to Parcel" at bounding box center [675, 380] width 314 height 37
click at [57, 324] on span "Snacks" at bounding box center [49, 324] width 57 height 15
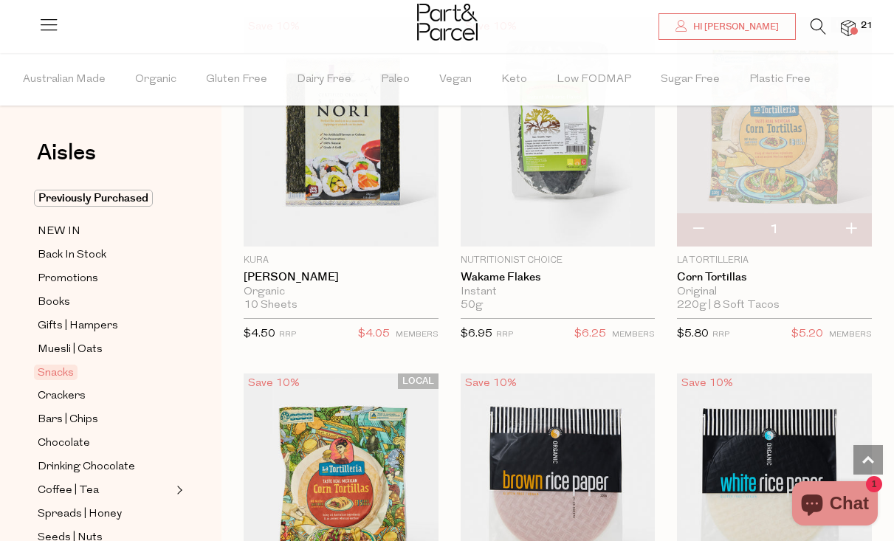
scroll to position [6845, 0]
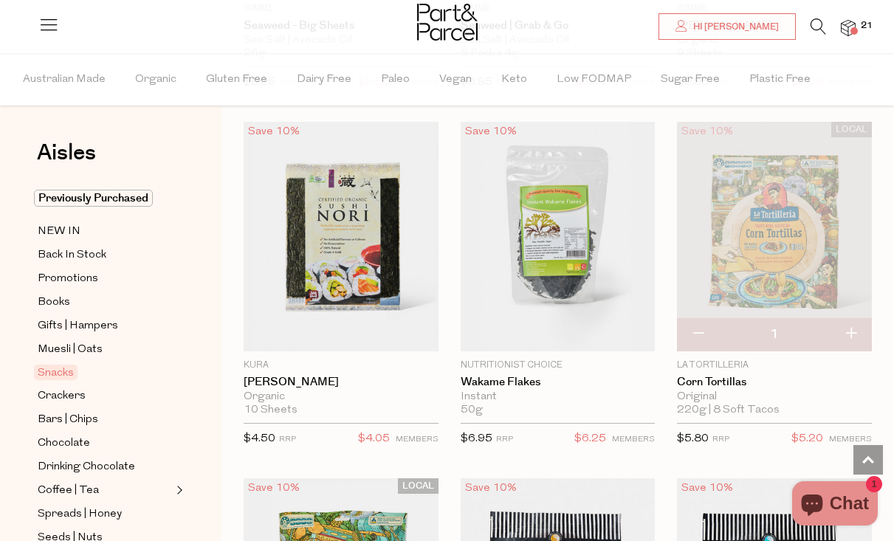
click at [845, 30] on img at bounding box center [848, 28] width 15 height 17
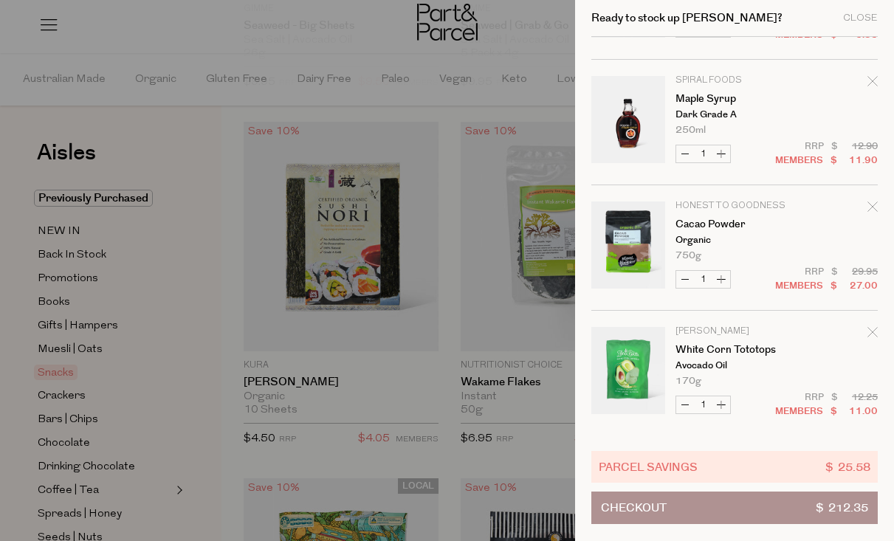
scroll to position [1985, 1]
click at [867, 330] on icon "Remove White Corn Tototops" at bounding box center [872, 332] width 10 height 10
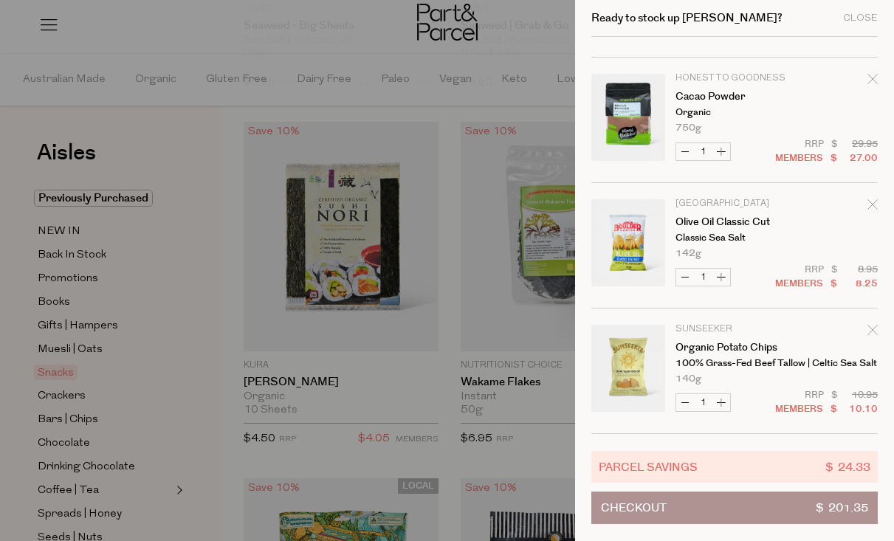
scroll to position [2123, 0]
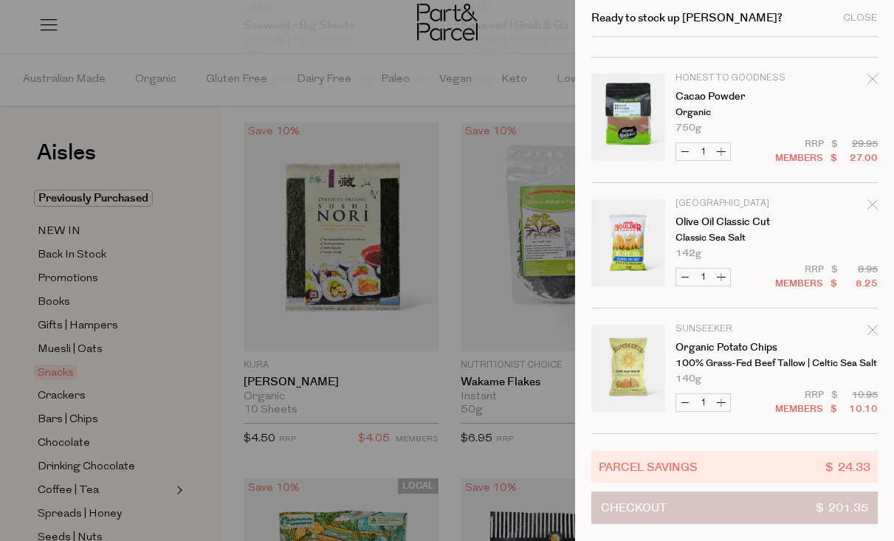
click at [715, 499] on button "Checkout $ 201.35" at bounding box center [734, 508] width 286 height 32
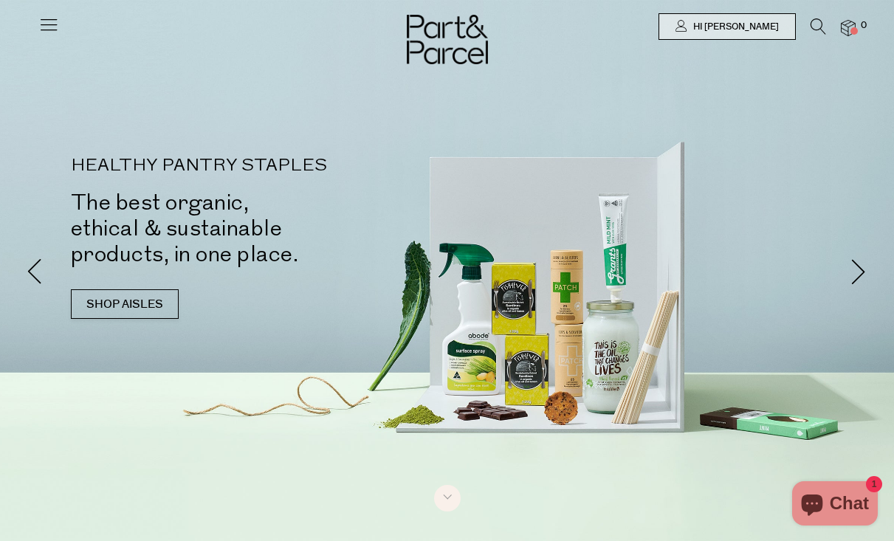
click at [52, 20] on icon at bounding box center [48, 24] width 21 height 21
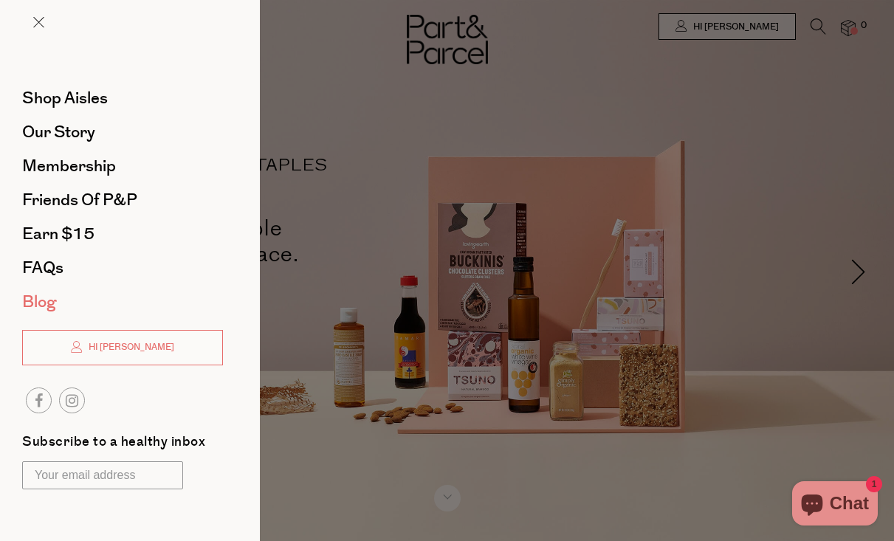
click at [44, 302] on span "Blog" at bounding box center [39, 302] width 34 height 24
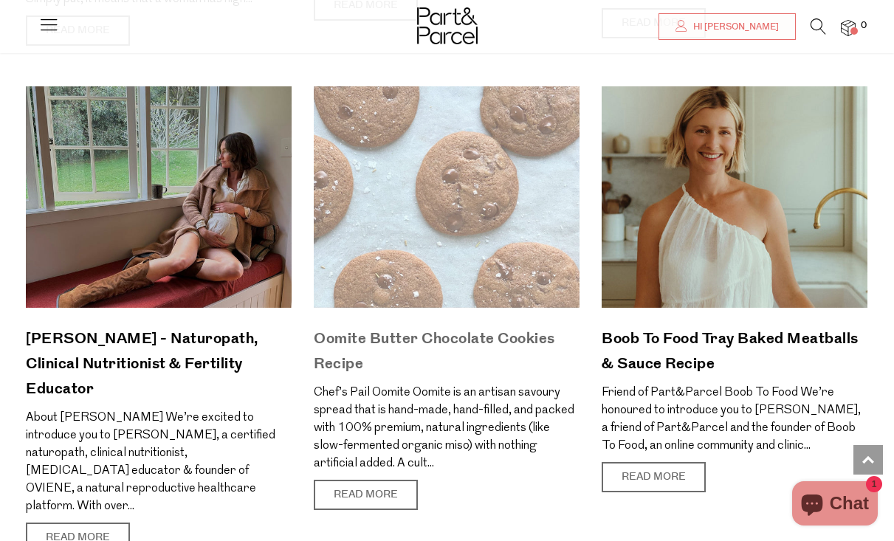
scroll to position [5580, 0]
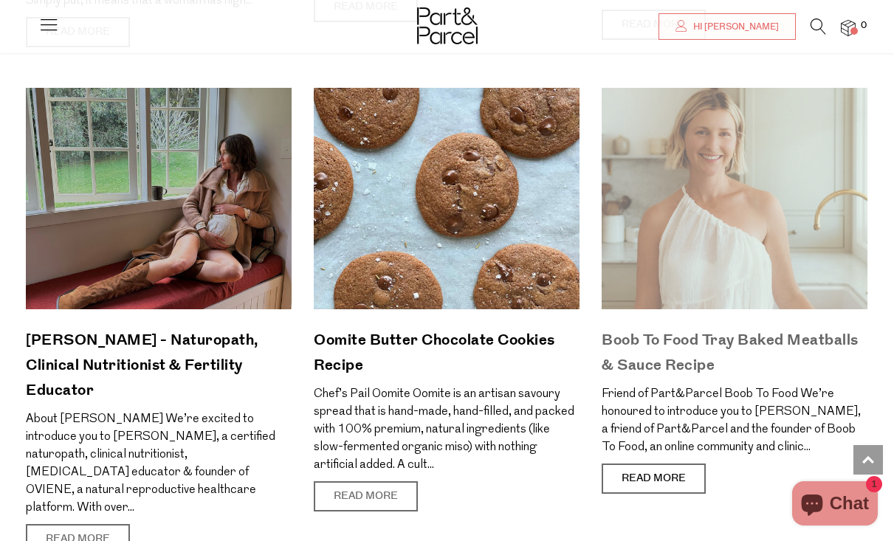
click at [647, 483] on link "Read More" at bounding box center [654, 478] width 104 height 31
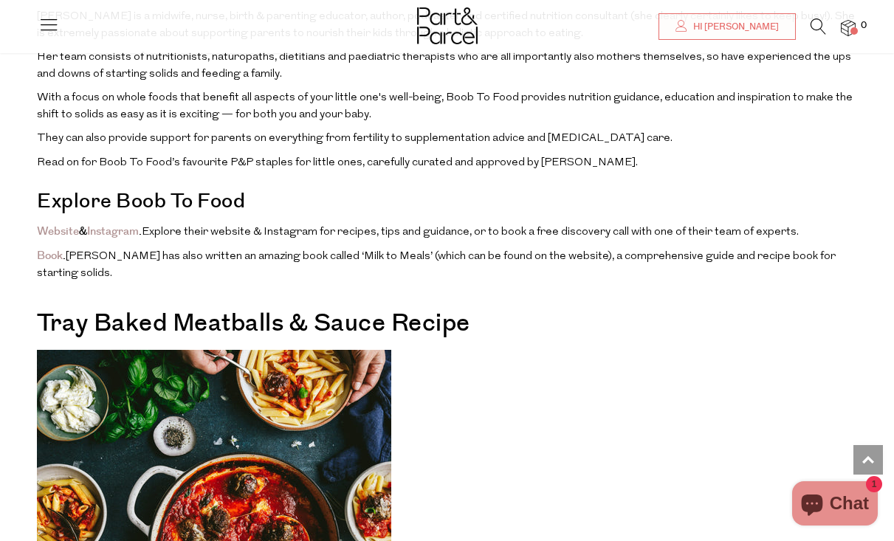
scroll to position [951, 0]
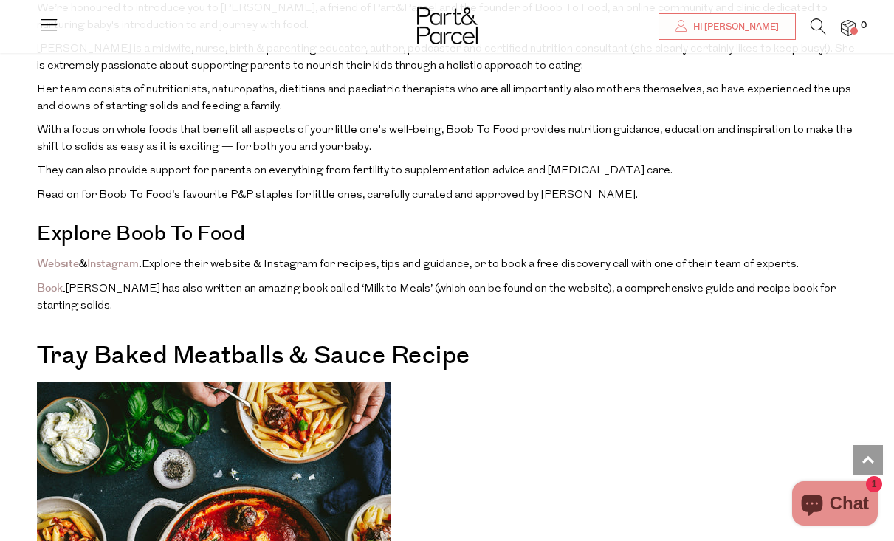
click at [38, 338] on span "Tray Baked Meatballs & Sauce Recipe" at bounding box center [253, 355] width 433 height 35
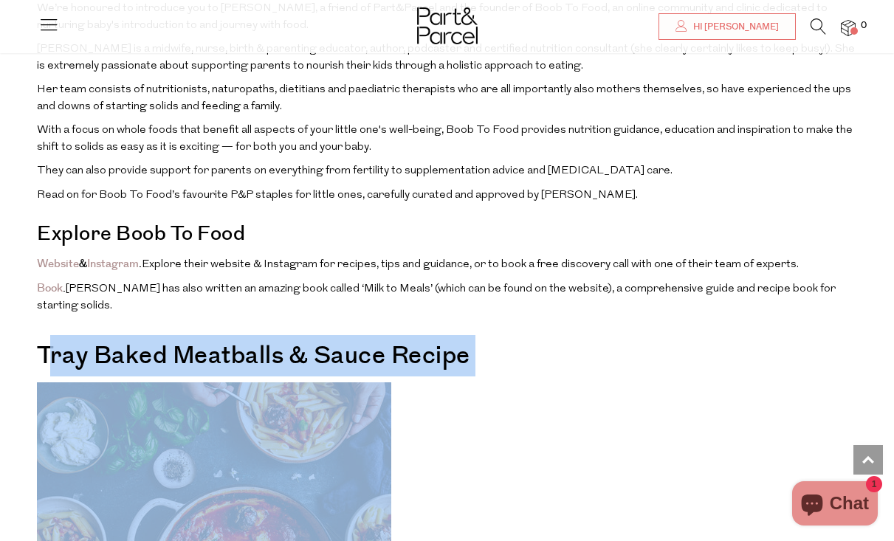
drag, startPoint x: 48, startPoint y: 323, endPoint x: 239, endPoint y: 484, distance: 250.3
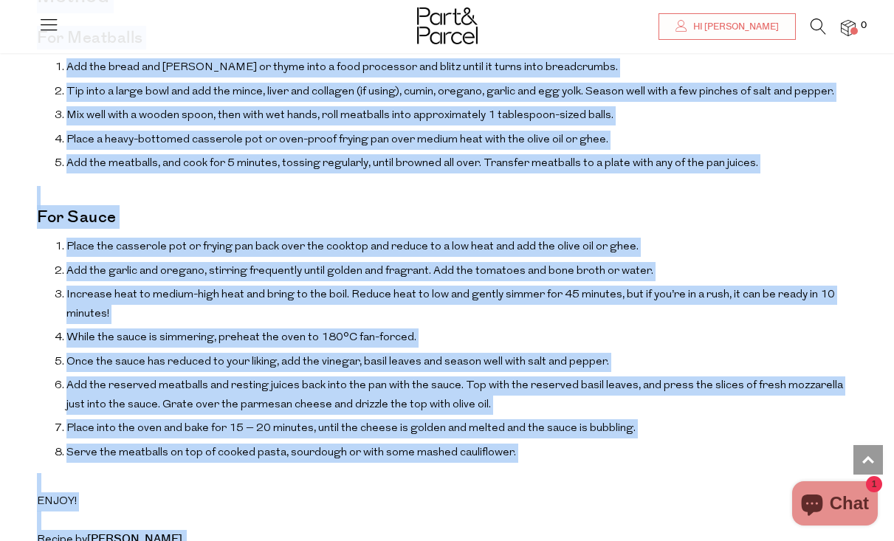
scroll to position [2484, 0]
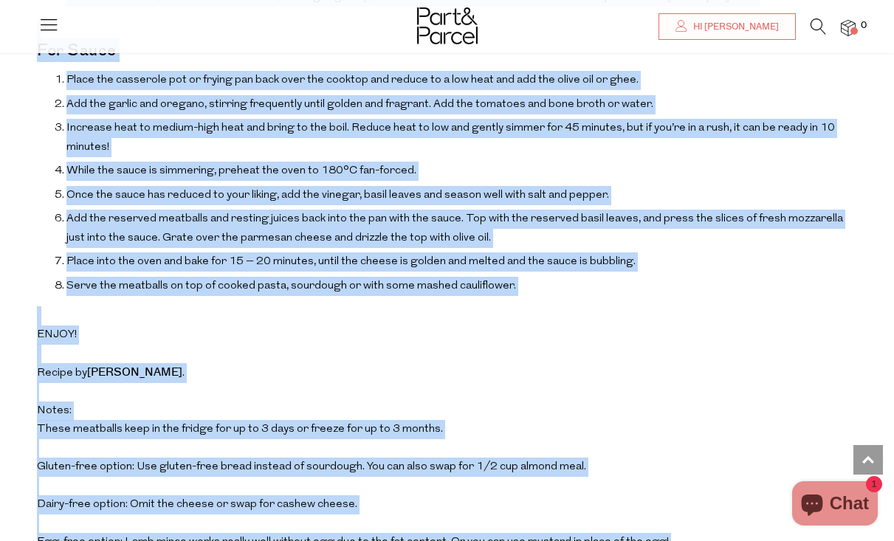
drag, startPoint x: 20, startPoint y: 328, endPoint x: 431, endPoint y: 515, distance: 451.8
copy div "Tray Baked Meatballs & Sauce Recipe Serves: 4 adults Ingredients For meatballs …"
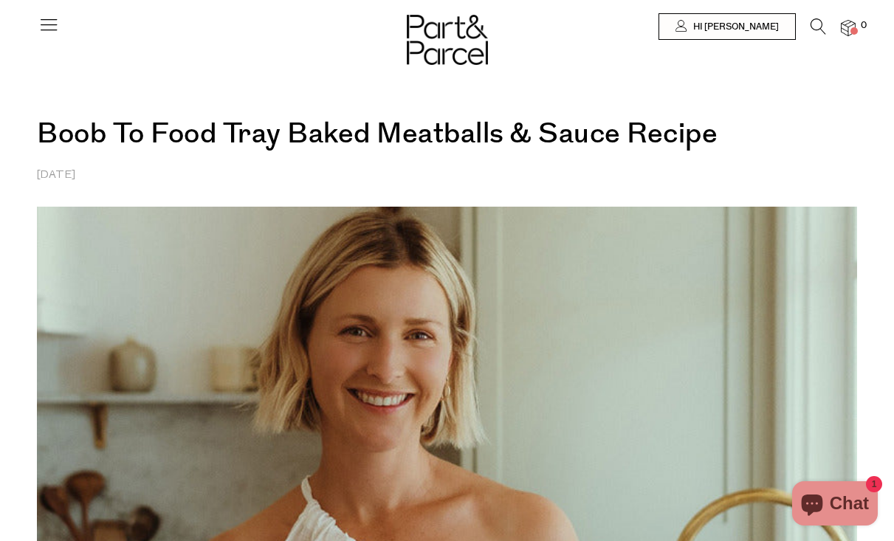
scroll to position [0, 0]
